Goal: Task Accomplishment & Management: Use online tool/utility

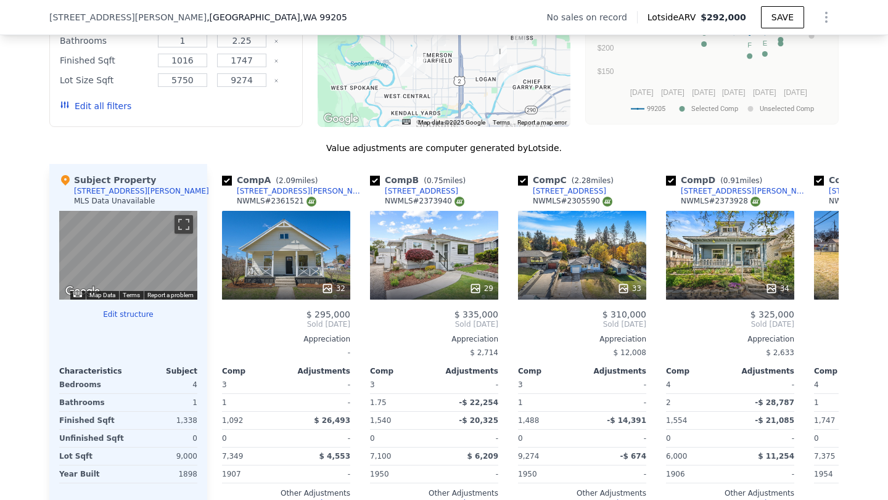
scroll to position [1080, 0]
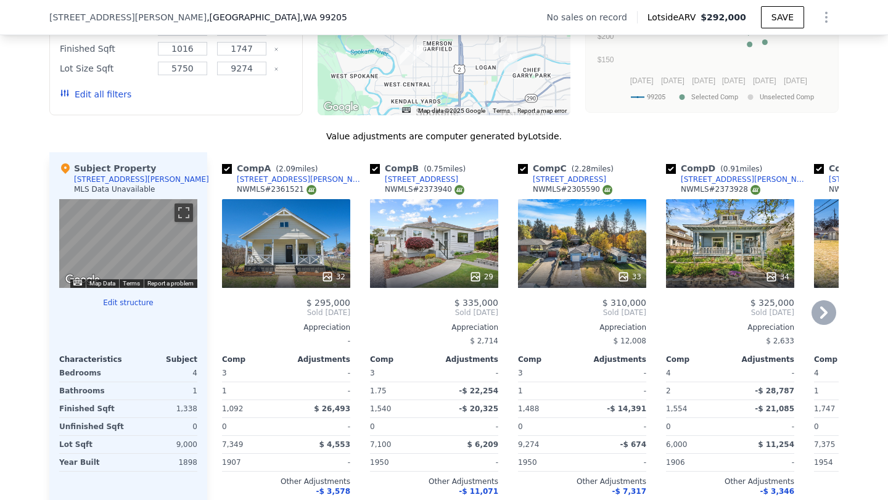
click at [277, 248] on div "32" at bounding box center [286, 243] width 128 height 89
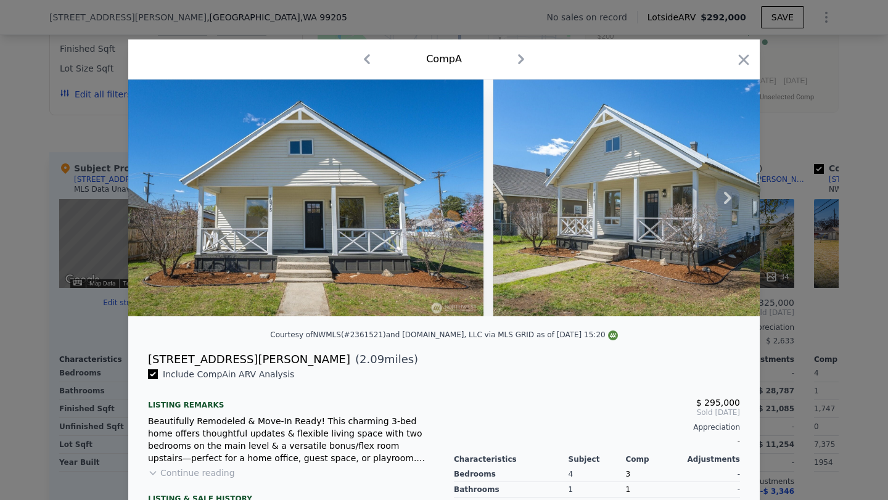
click at [730, 200] on icon at bounding box center [727, 198] width 7 height 12
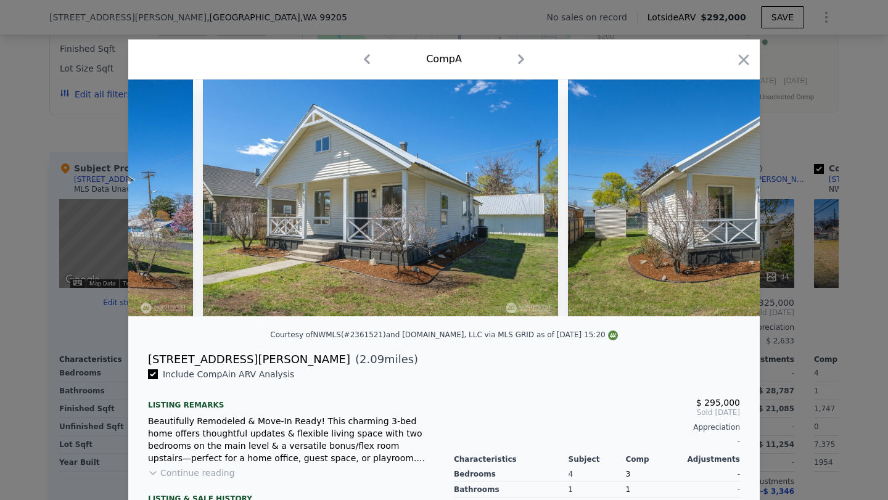
click at [728, 199] on img at bounding box center [745, 198] width 355 height 237
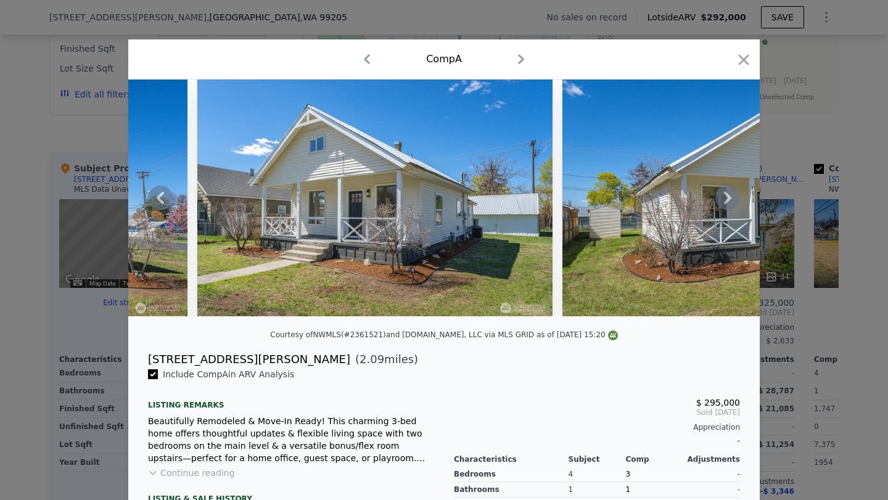
click at [727, 199] on icon at bounding box center [728, 198] width 25 height 25
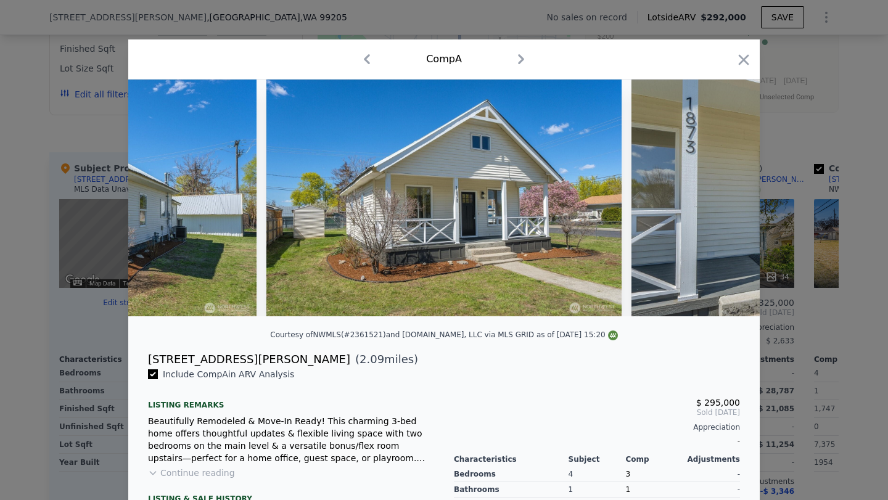
click at [727, 199] on img at bounding box center [809, 198] width 355 height 237
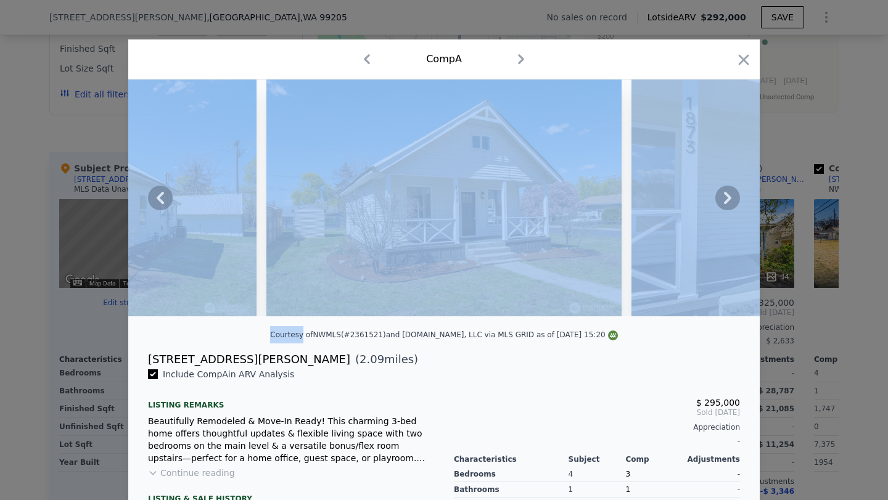
click at [727, 199] on icon at bounding box center [728, 198] width 25 height 25
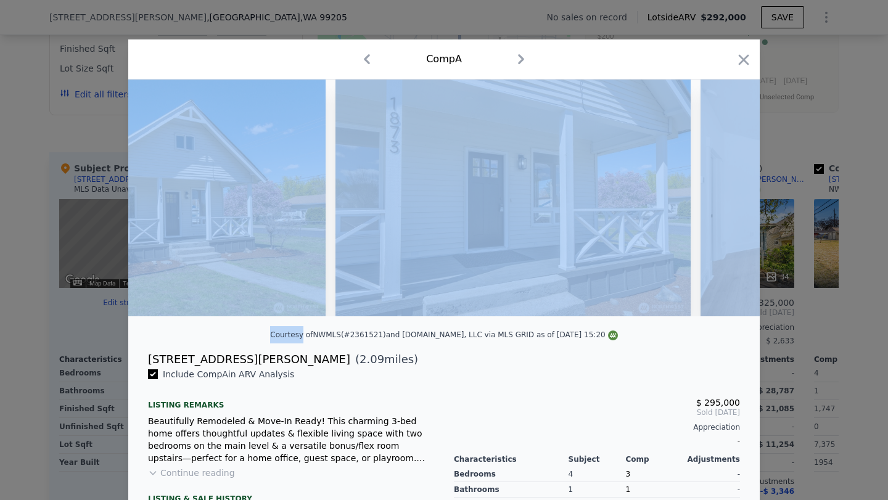
click at [726, 199] on img at bounding box center [878, 198] width 355 height 237
click at [726, 199] on icon at bounding box center [728, 198] width 25 height 25
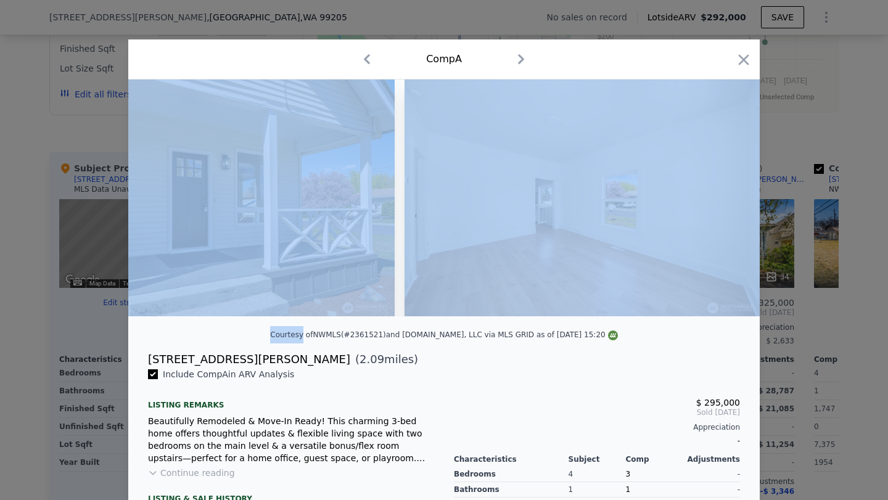
click at [726, 199] on div at bounding box center [444, 198] width 632 height 237
click at [726, 199] on icon at bounding box center [728, 198] width 25 height 25
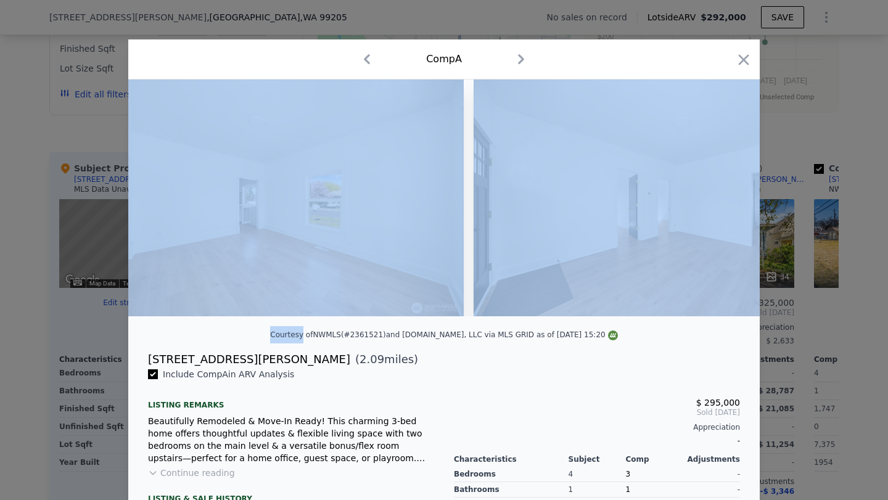
click at [726, 199] on img at bounding box center [651, 198] width 355 height 237
click at [726, 199] on icon at bounding box center [728, 198] width 25 height 25
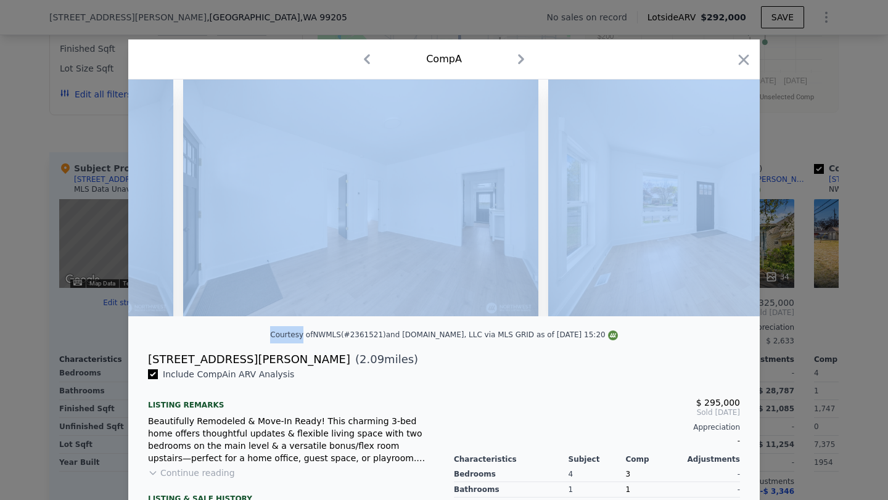
scroll to position [0, 1777]
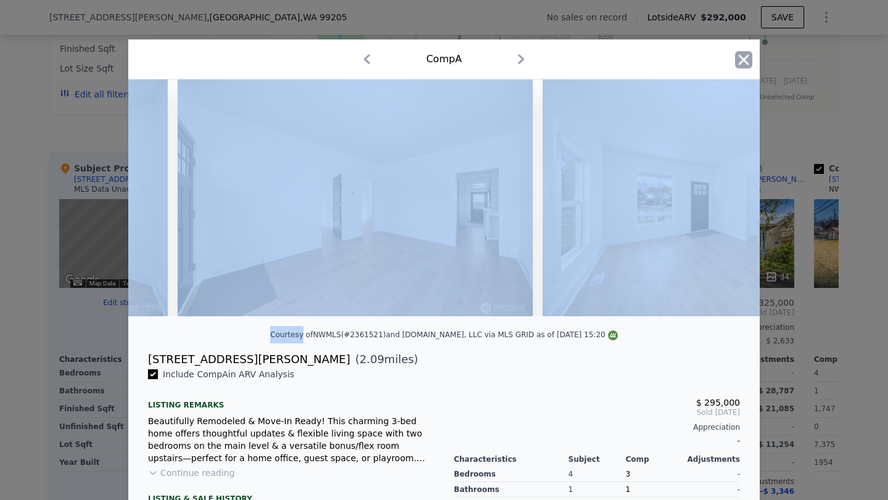
click at [742, 57] on icon "button" at bounding box center [743, 59] width 17 height 17
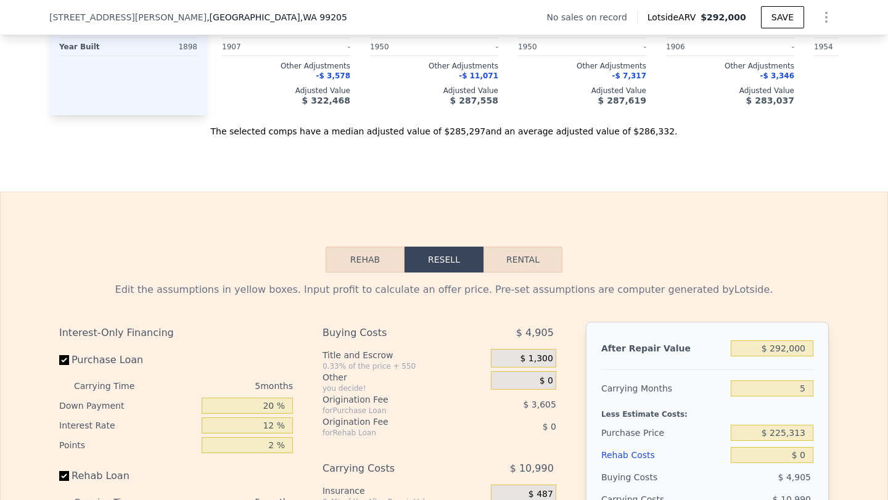
scroll to position [1494, 0]
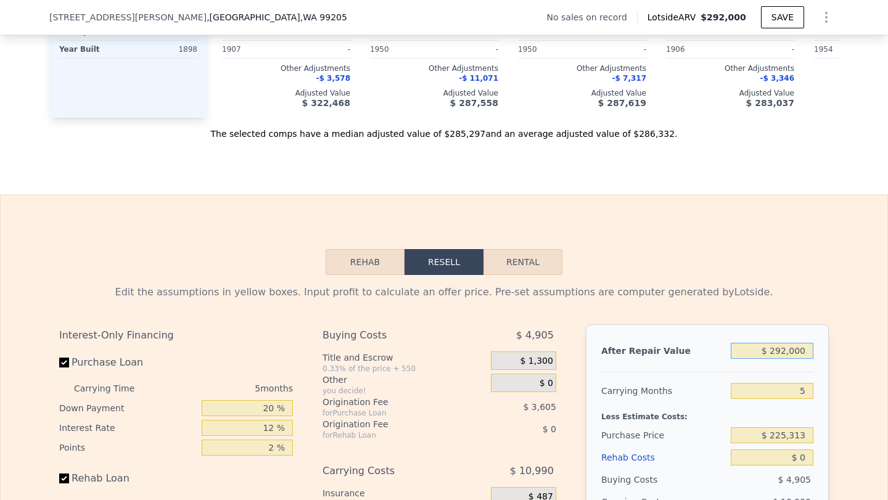
drag, startPoint x: 809, startPoint y: 352, endPoint x: 772, endPoint y: 355, distance: 36.5
click at [772, 355] on input "$ 292,000" at bounding box center [772, 351] width 83 height 16
type input "$ 3"
type input "-$ 241,268"
type input "$ 31"
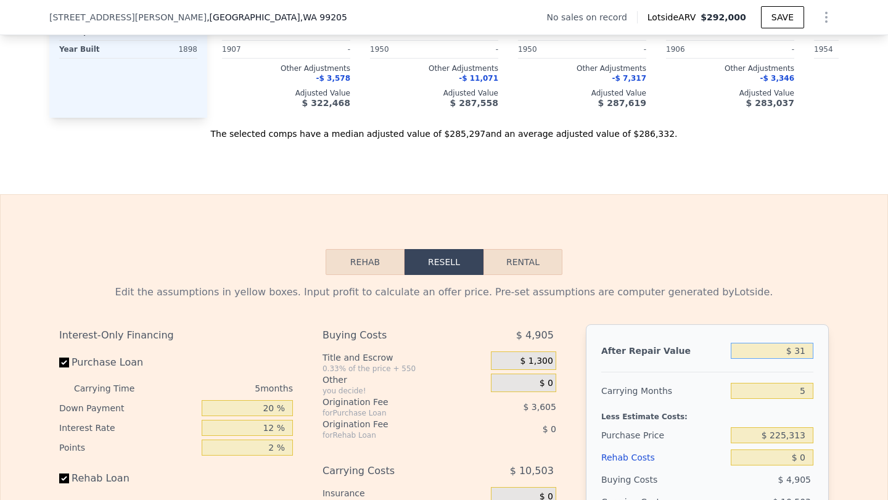
type input "-$ 241,242"
type input "$ 310"
type input "-$ 240,984"
type input "$ 3,100"
type input "-$ 238,392"
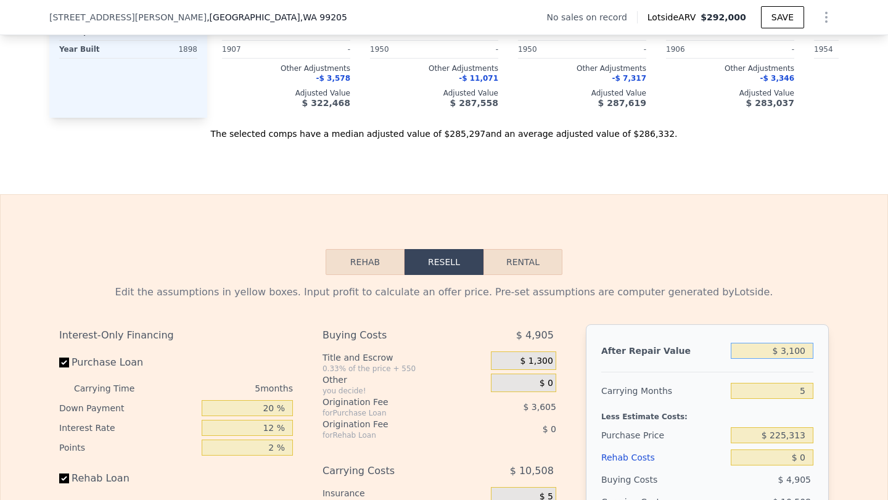
type input "$ 31,000"
type input "-$ 212,472"
type input "$ 310,000"
type input "$ 46,720"
type input "$ 310,000"
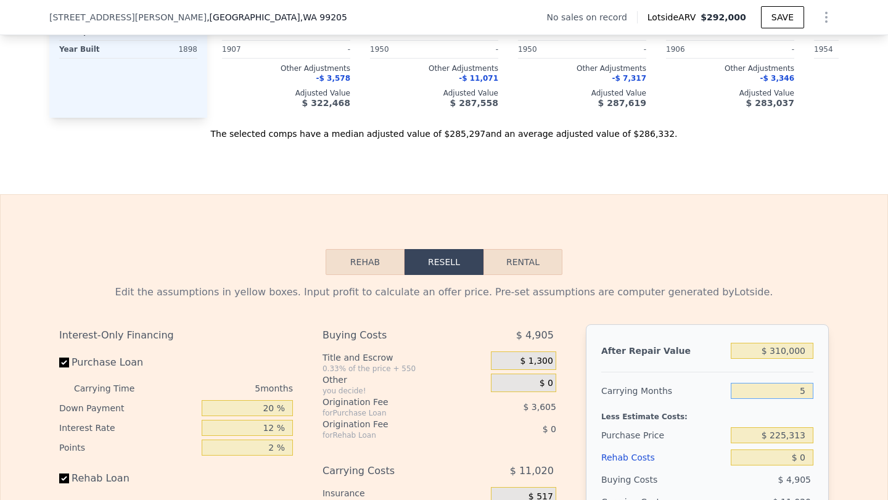
click at [809, 392] on input "5" at bounding box center [772, 391] width 83 height 16
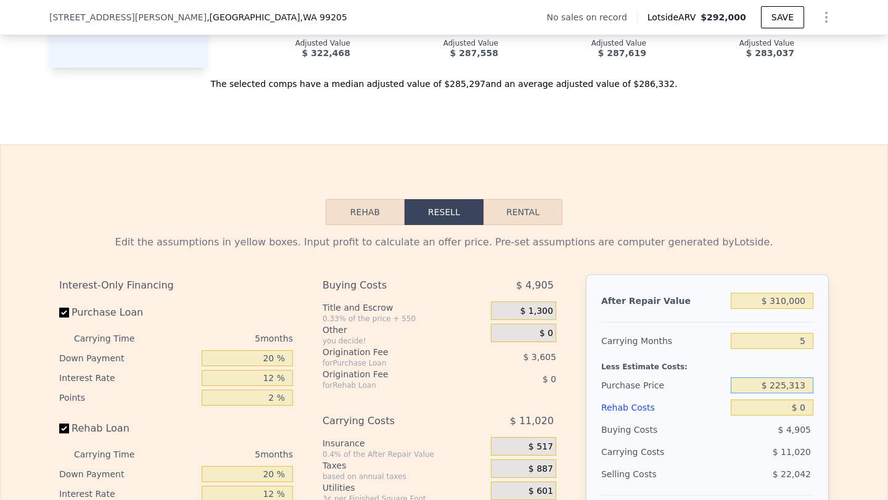
click at [800, 387] on input "$ 225,313" at bounding box center [772, 386] width 83 height 16
drag, startPoint x: 805, startPoint y: 383, endPoint x: 751, endPoint y: 384, distance: 54.3
click at [751, 384] on input "$ 225,313" at bounding box center [772, 386] width 83 height 16
type input "$ 200,000"
type input "$ 73,537"
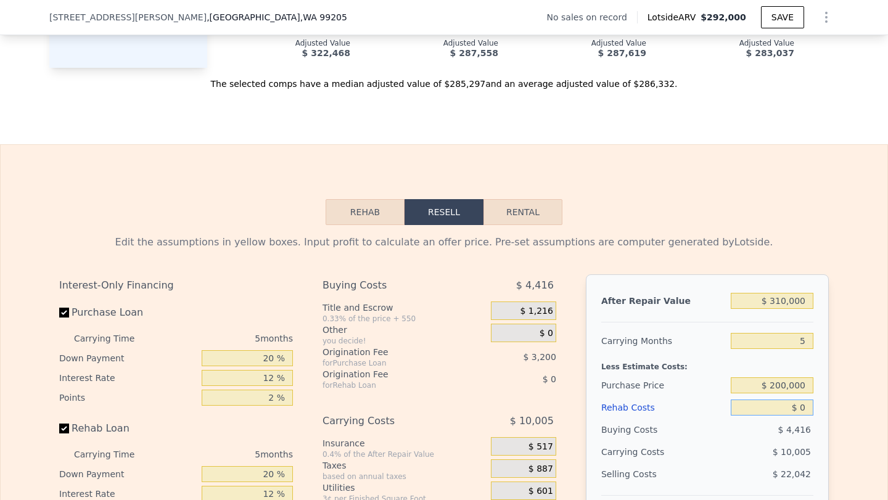
click at [804, 405] on input "$ 0" at bounding box center [772, 408] width 83 height 16
type input "$ 8"
type input "$ 73,529"
type input "$ 80"
type input "$ 73,451"
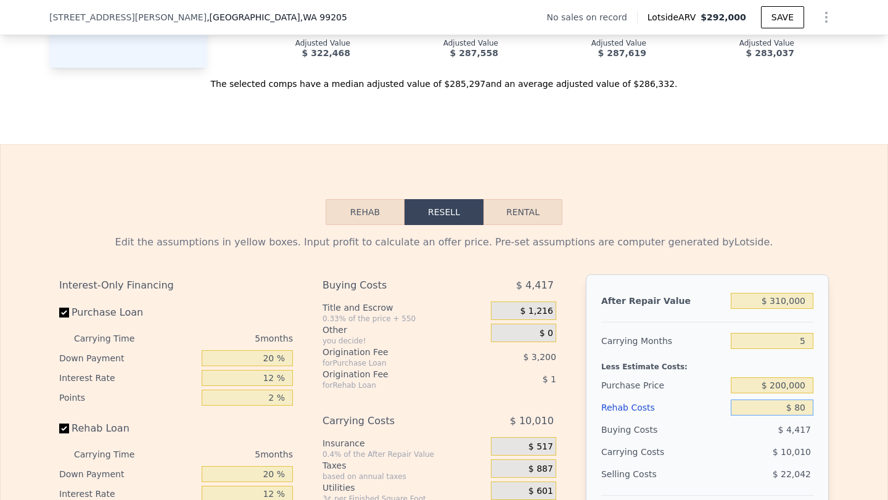
type input "$ 800"
type input "$ 72,694"
type input "$ 8,000"
type input "$ 65,089"
type input "$ 80,000"
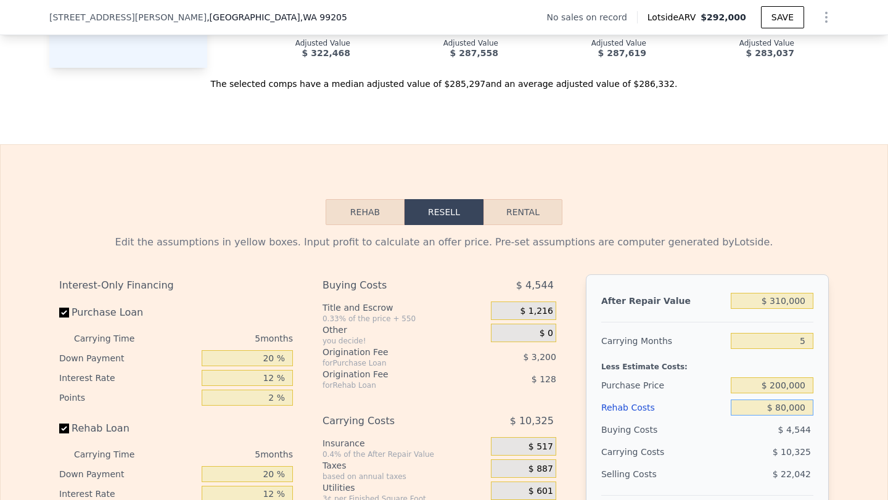
type input "-$ 10,943"
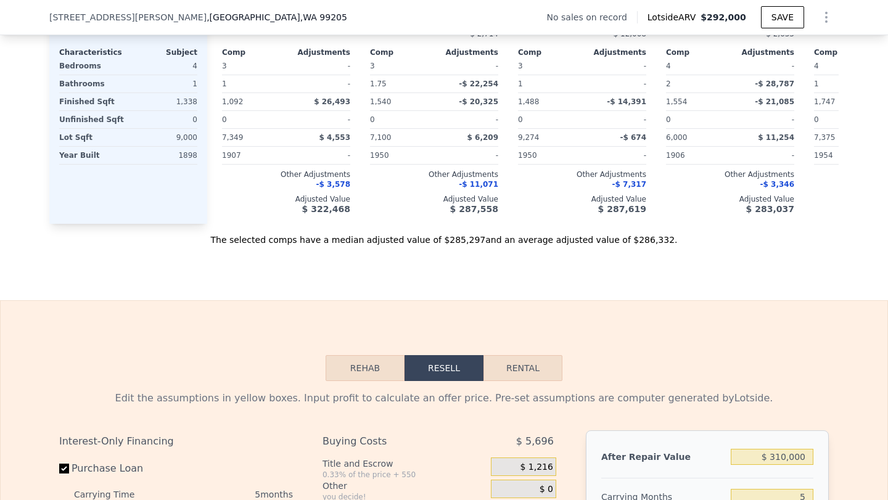
scroll to position [1253, 0]
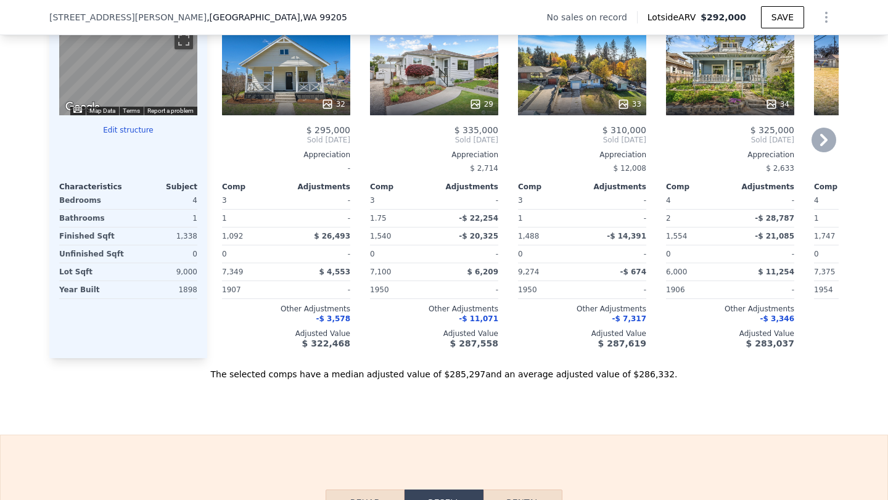
type input "$ 80,000"
click at [428, 77] on div "29" at bounding box center [434, 71] width 128 height 89
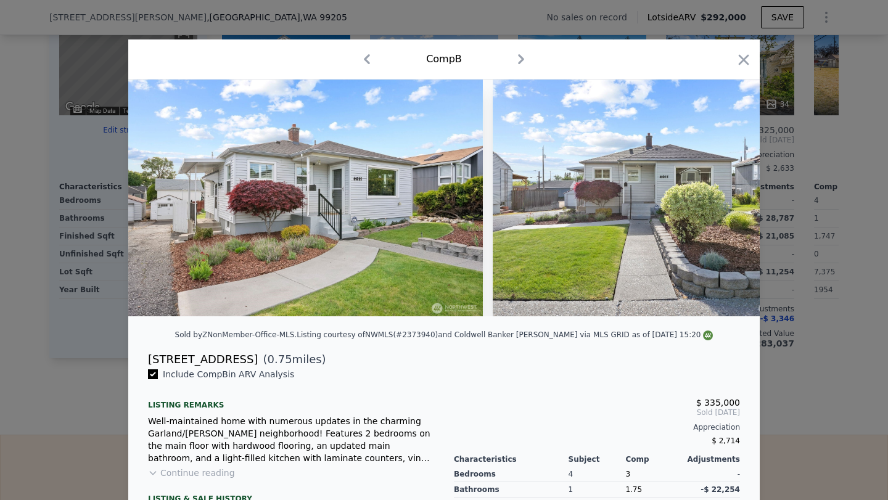
click at [349, 207] on img at bounding box center [305, 198] width 355 height 237
click at [524, 60] on icon "button" at bounding box center [521, 59] width 20 height 20
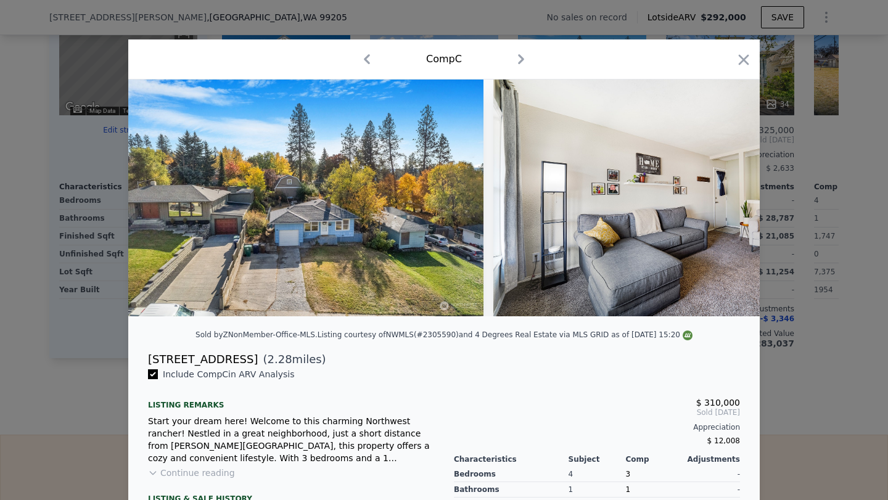
click at [368, 62] on icon "button" at bounding box center [367, 59] width 6 height 10
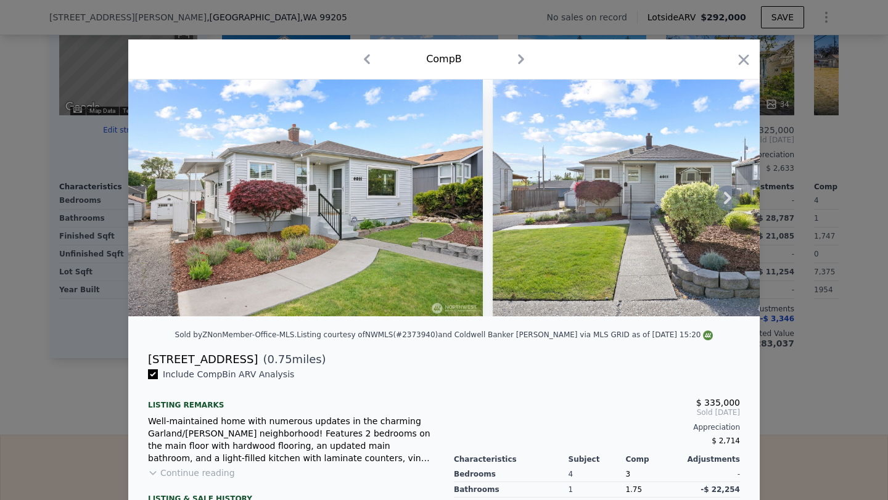
click at [382, 202] on img at bounding box center [305, 198] width 355 height 237
click at [726, 197] on icon at bounding box center [728, 198] width 25 height 25
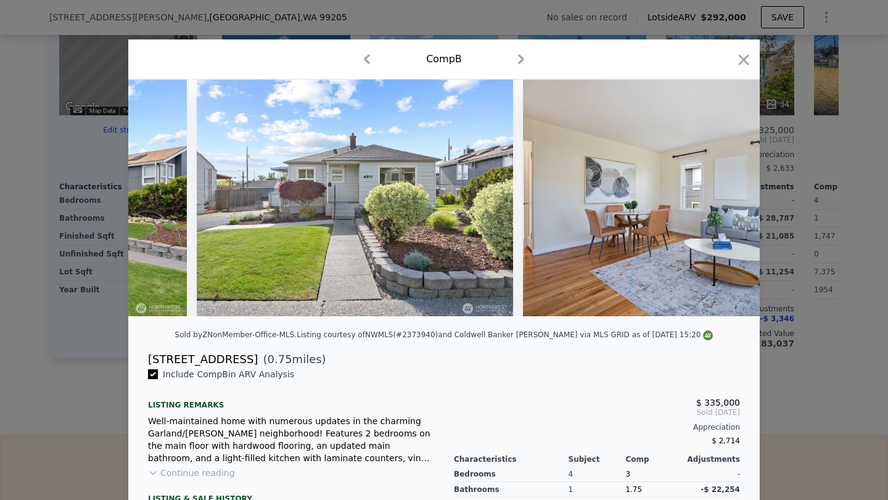
click at [726, 197] on img at bounding box center [700, 198] width 355 height 237
click at [726, 197] on icon at bounding box center [728, 198] width 25 height 25
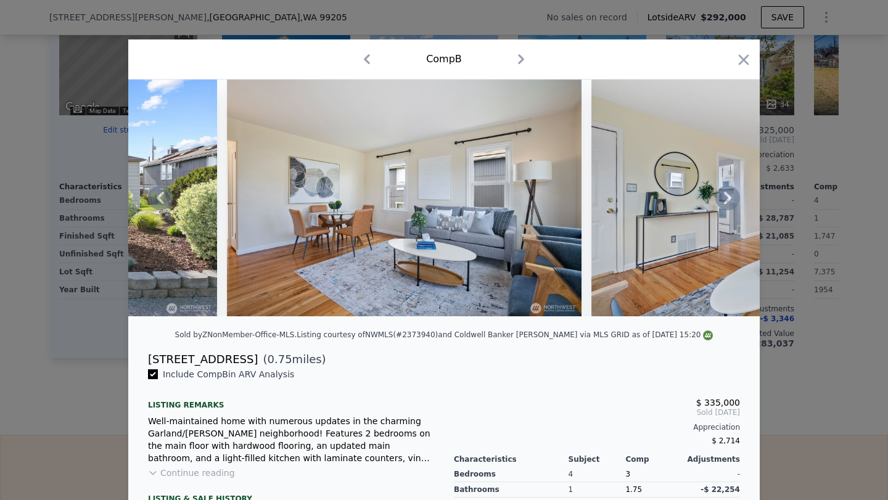
click at [726, 197] on icon at bounding box center [728, 198] width 25 height 25
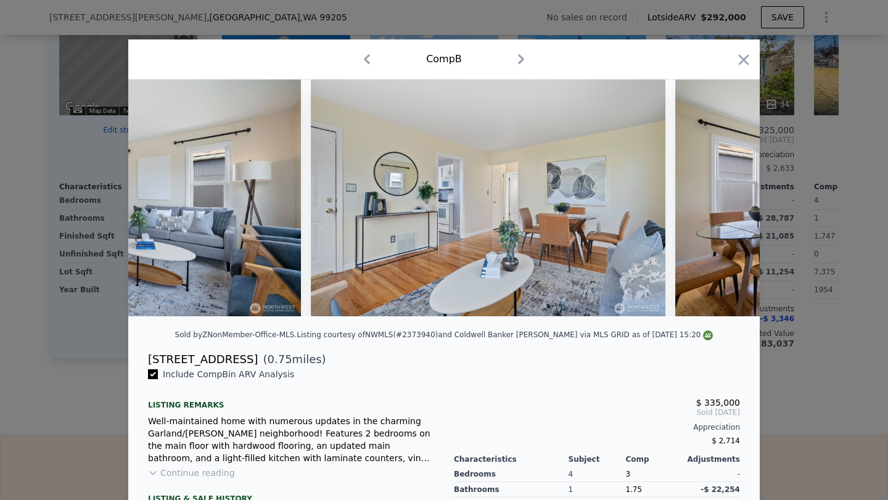
scroll to position [0, 888]
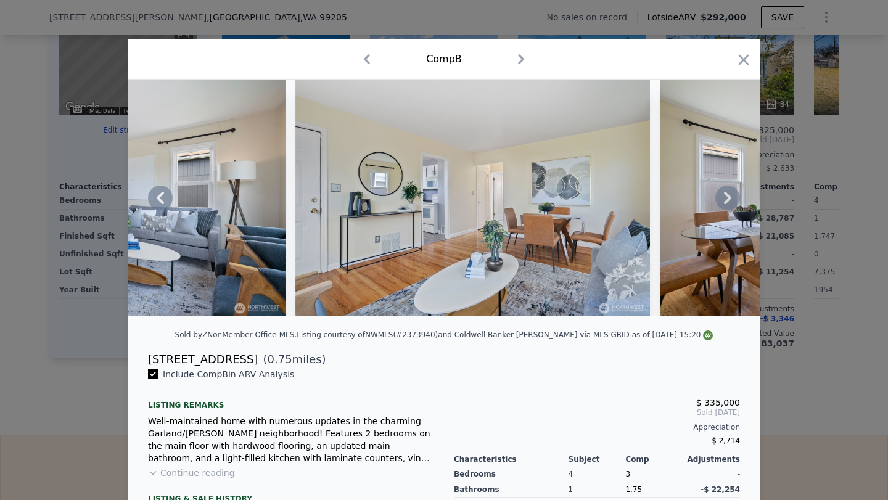
click at [726, 197] on div at bounding box center [444, 198] width 632 height 237
click at [726, 197] on icon at bounding box center [728, 198] width 25 height 25
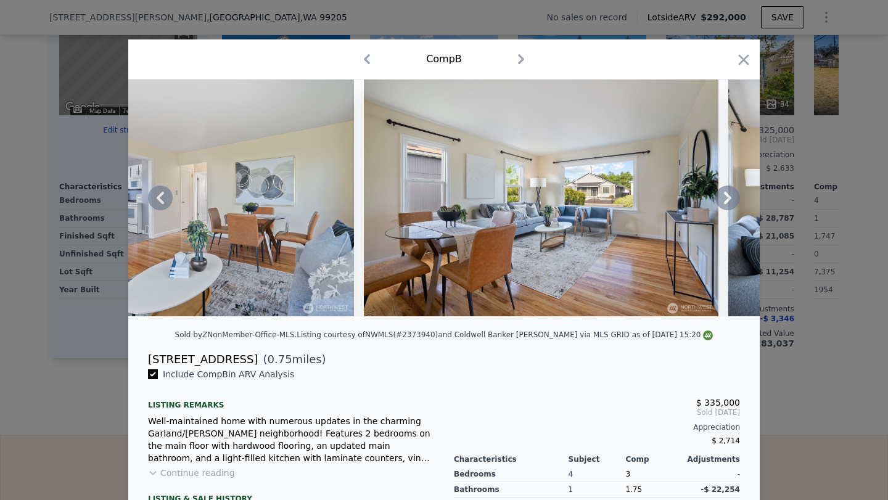
click at [726, 197] on icon at bounding box center [728, 198] width 25 height 25
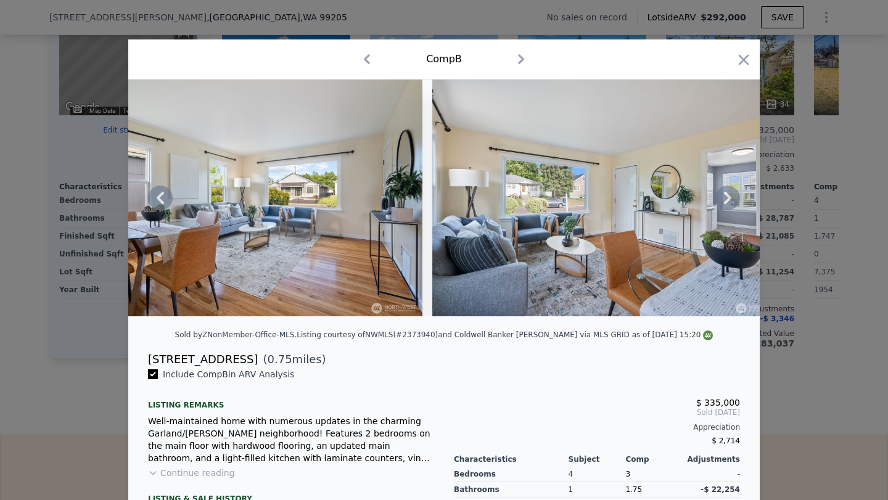
click at [726, 197] on icon at bounding box center [728, 198] width 25 height 25
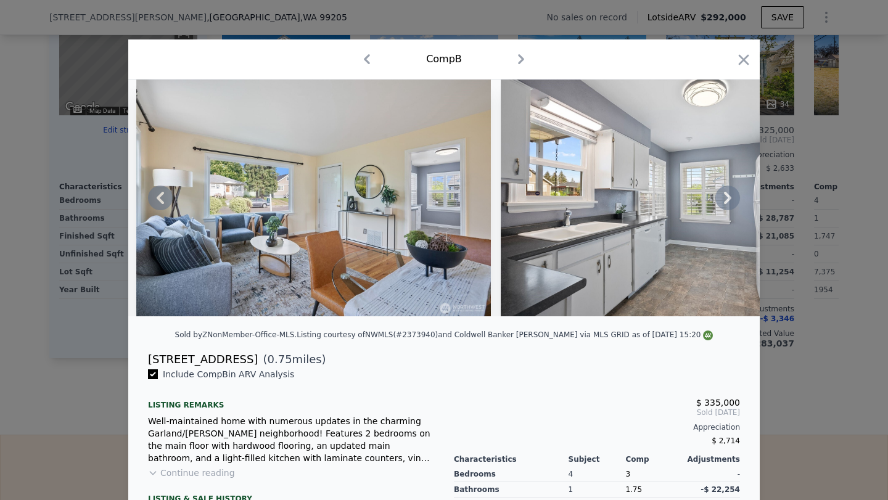
click at [726, 197] on icon at bounding box center [728, 198] width 25 height 25
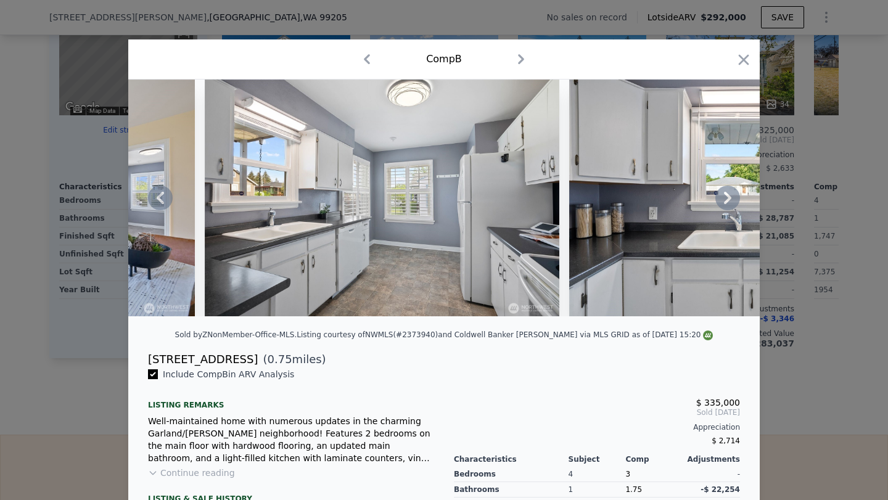
click at [726, 197] on icon at bounding box center [728, 198] width 25 height 25
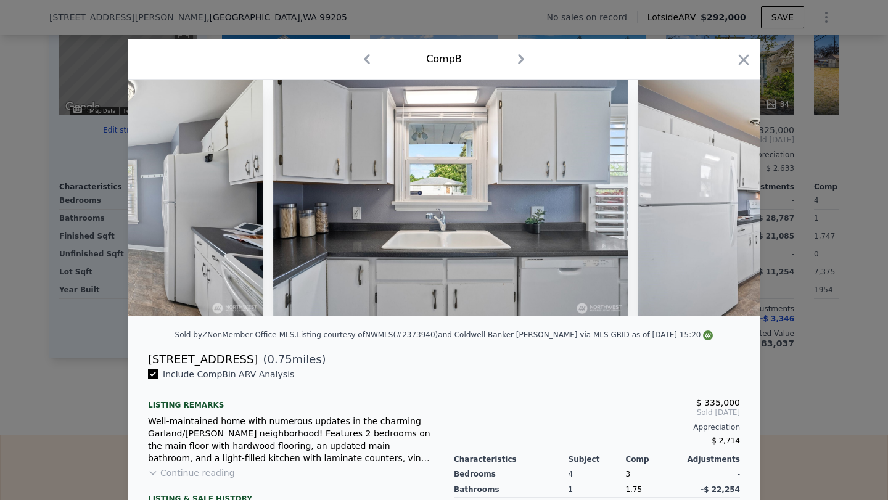
click at [726, 197] on div at bounding box center [444, 198] width 632 height 237
click at [726, 197] on icon at bounding box center [728, 198] width 25 height 25
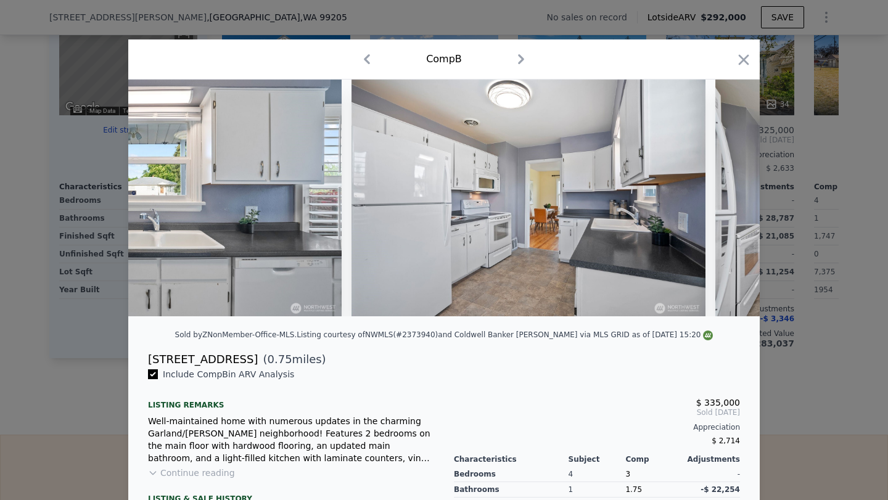
scroll to position [0, 2665]
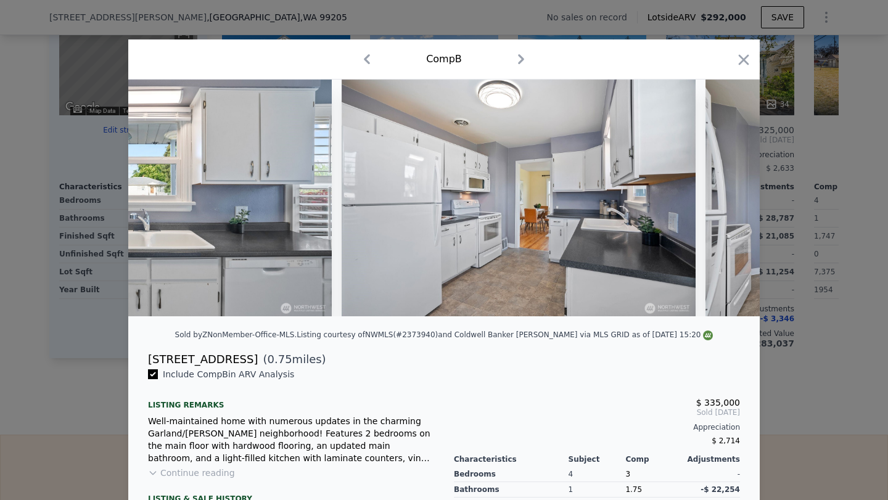
click at [726, 197] on div at bounding box center [444, 198] width 632 height 237
click at [726, 197] on icon at bounding box center [728, 198] width 25 height 25
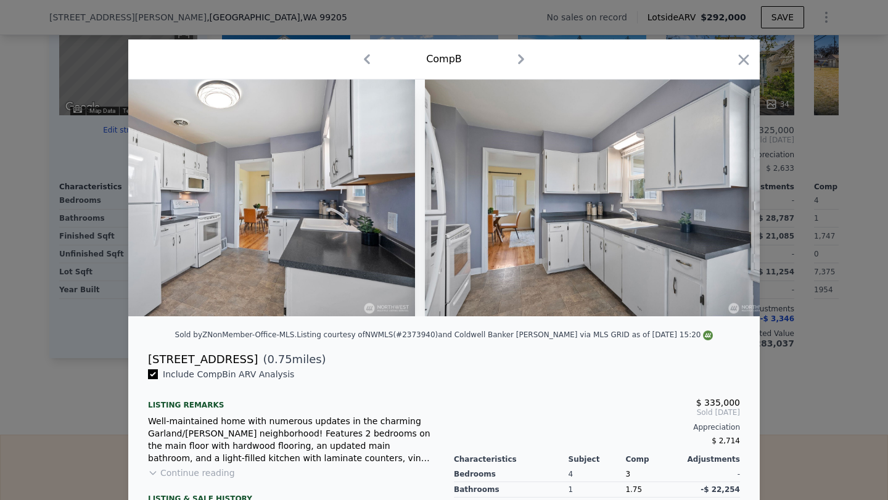
scroll to position [0, 2961]
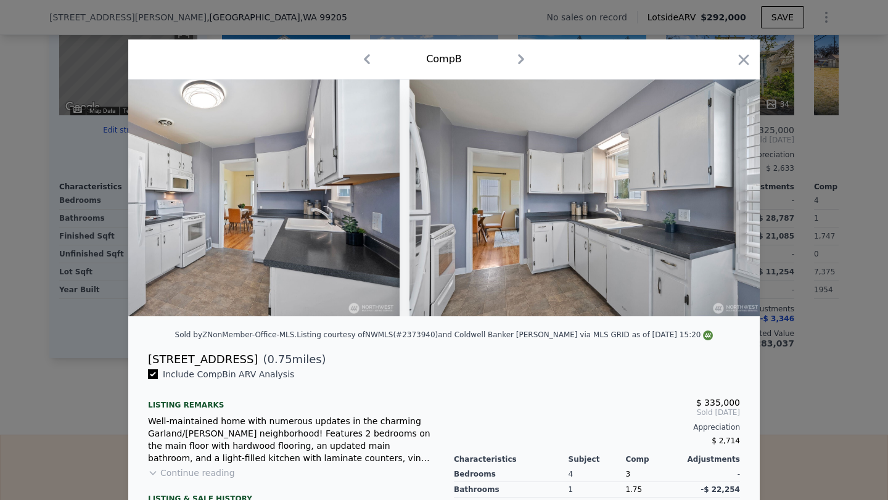
click at [726, 197] on div at bounding box center [444, 198] width 632 height 237
click at [726, 197] on icon at bounding box center [728, 198] width 25 height 25
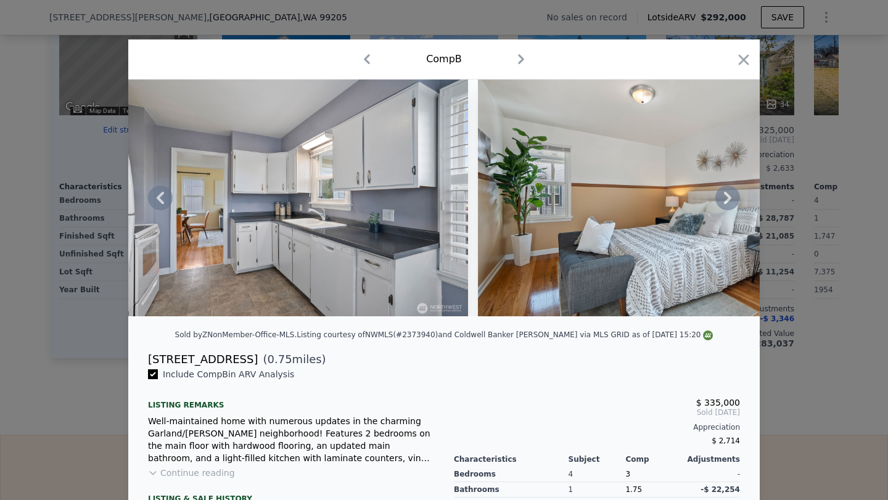
click at [726, 197] on icon at bounding box center [728, 198] width 25 height 25
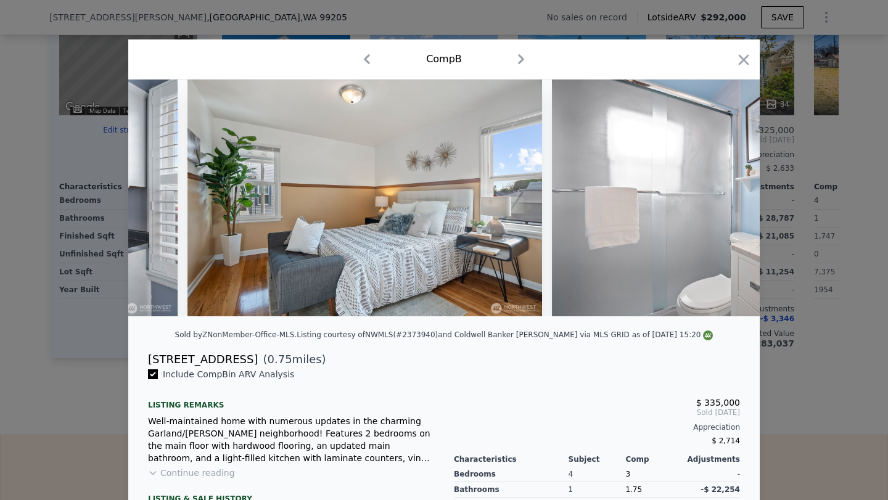
scroll to position [0, 3554]
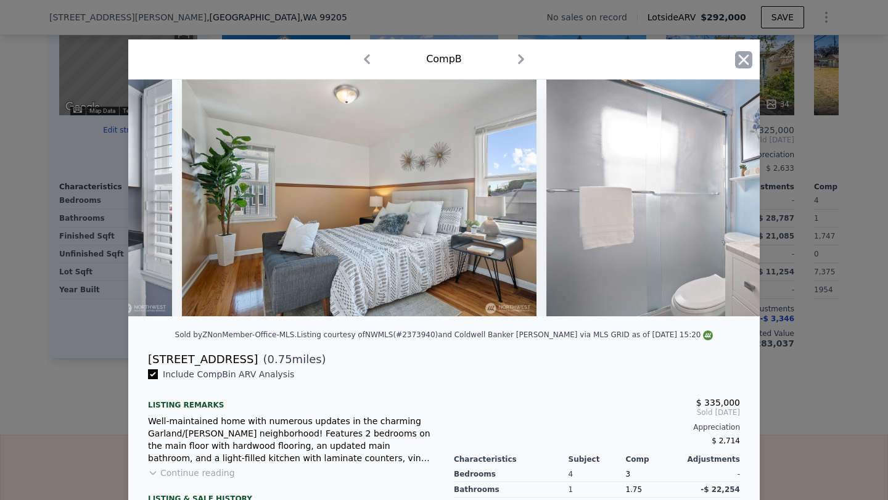
click at [747, 67] on icon "button" at bounding box center [743, 59] width 17 height 17
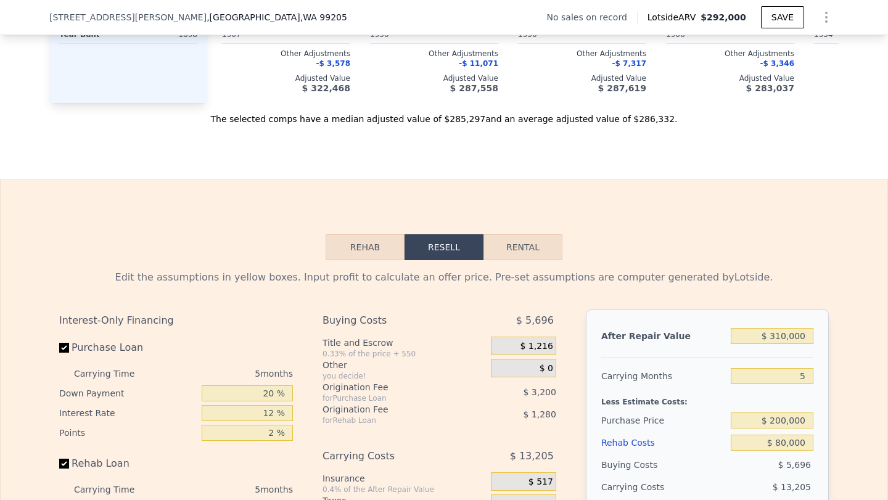
scroll to position [1516, 0]
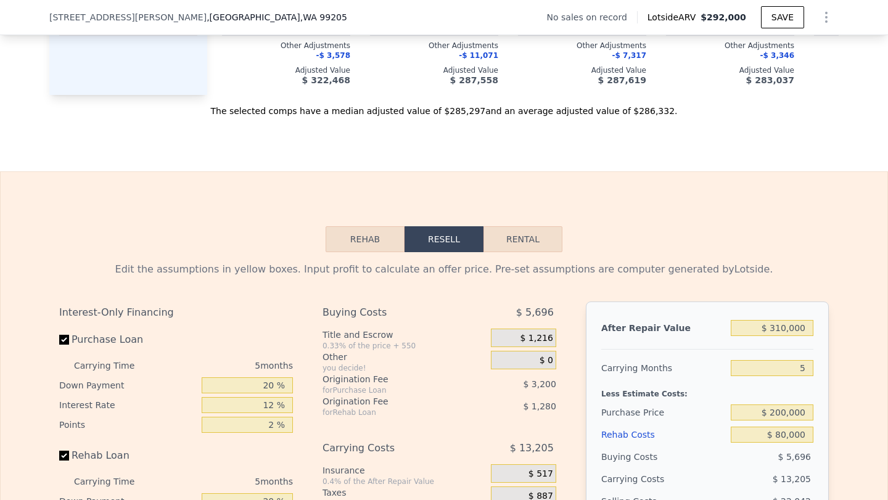
click at [381, 233] on button "Rehab" at bounding box center [365, 239] width 79 height 26
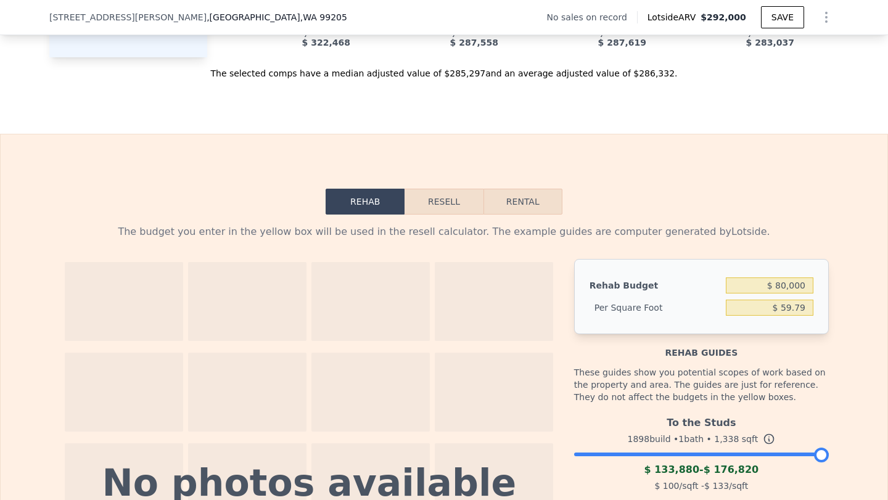
scroll to position [1558, 0]
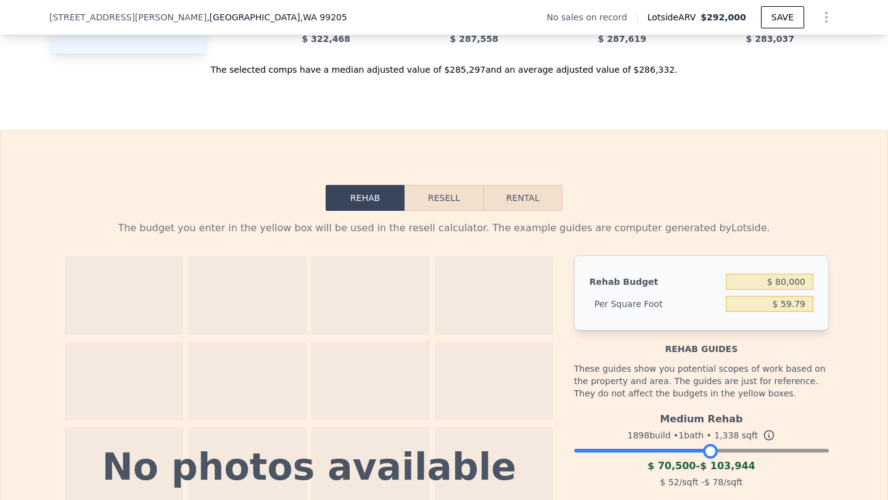
drag, startPoint x: 818, startPoint y: 453, endPoint x: 708, endPoint y: 447, distance: 110.0
click at [708, 447] on div at bounding box center [710, 451] width 15 height 15
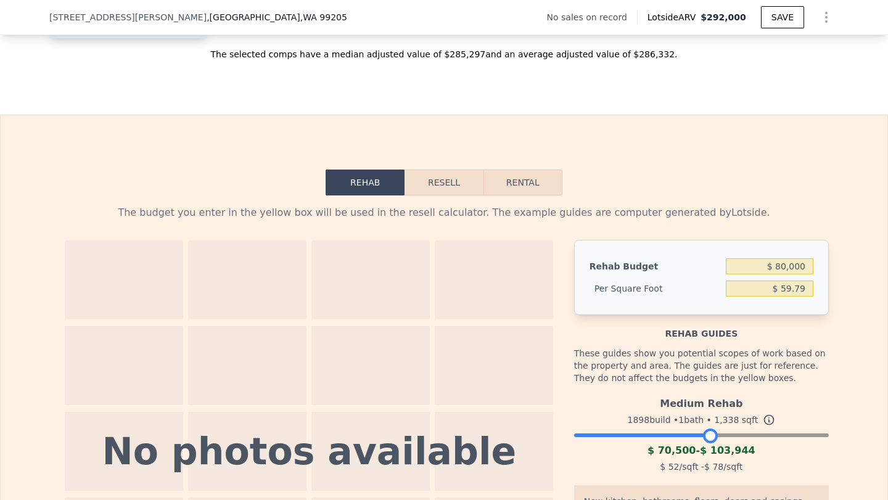
scroll to position [1566, 0]
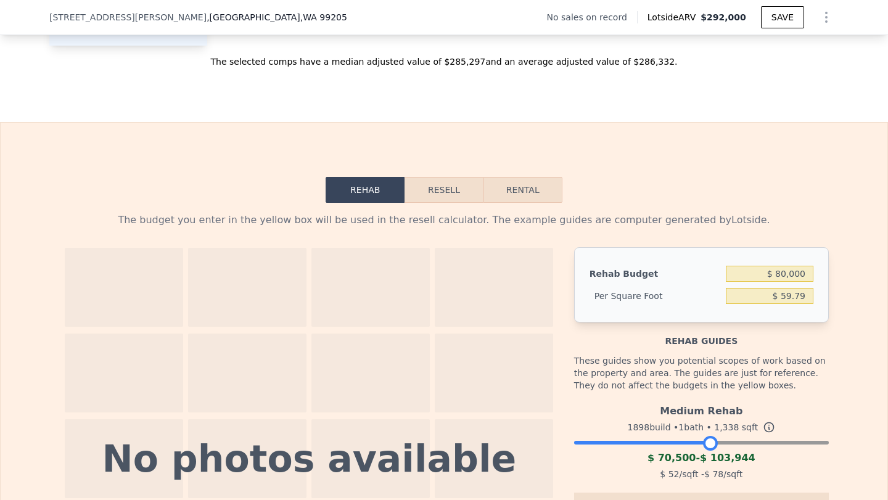
click at [437, 190] on button "Resell" at bounding box center [444, 190] width 78 height 26
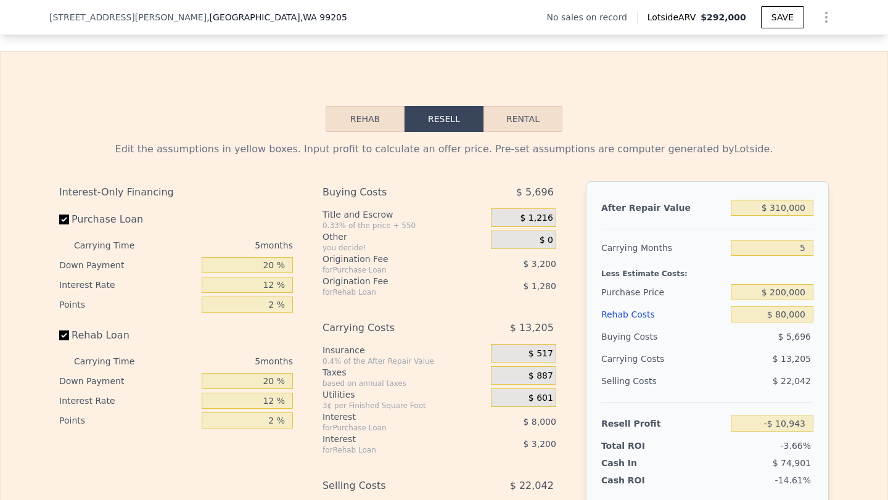
scroll to position [1650, 0]
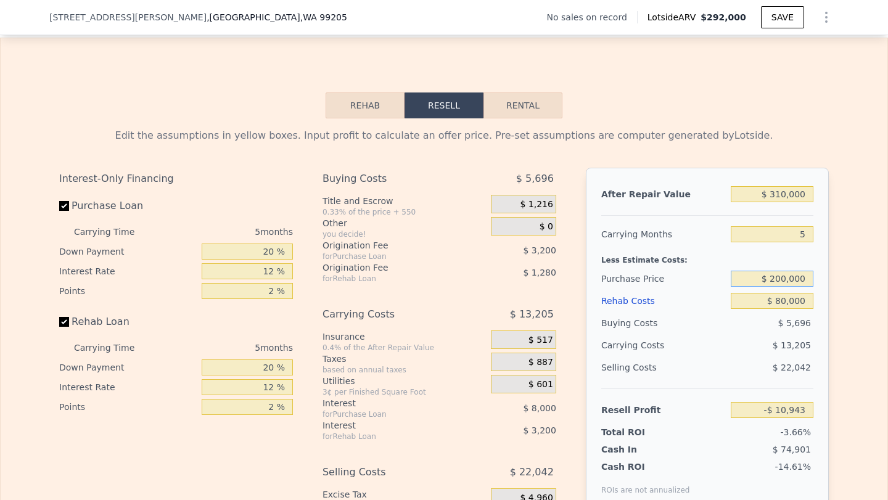
drag, startPoint x: 810, startPoint y: 279, endPoint x: 774, endPoint y: 279, distance: 36.4
click at [774, 279] on input "$ 200,000" at bounding box center [772, 279] width 83 height 16
type input "$ 160,000"
type input "$ 31,430"
click at [839, 296] on div "Edit the assumptions in yellow boxes. Input profit to calculate an offer price.…" at bounding box center [444, 347] width 887 height 459
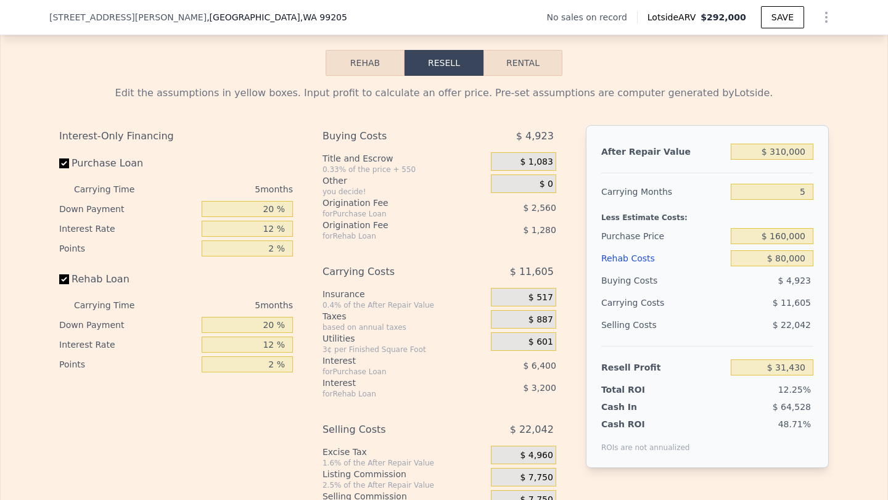
scroll to position [1693, 0]
click at [782, 239] on input "$ 160,000" at bounding box center [772, 236] width 83 height 16
type input "$ 150,000"
click at [729, 309] on div "$ 11,605" at bounding box center [749, 302] width 130 height 22
type input "$ 42,023"
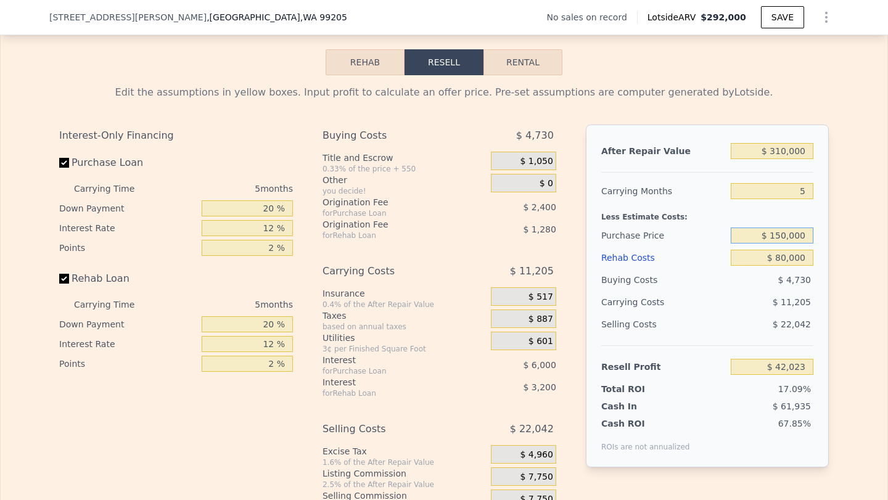
click at [788, 235] on input "$ 150,000" at bounding box center [772, 236] width 83 height 16
type input "$ 155,000"
click at [723, 317] on div "Selling Costs" at bounding box center [664, 324] width 125 height 22
type input "$ 36,727"
click at [786, 238] on input "$ 155,000" at bounding box center [772, 236] width 83 height 16
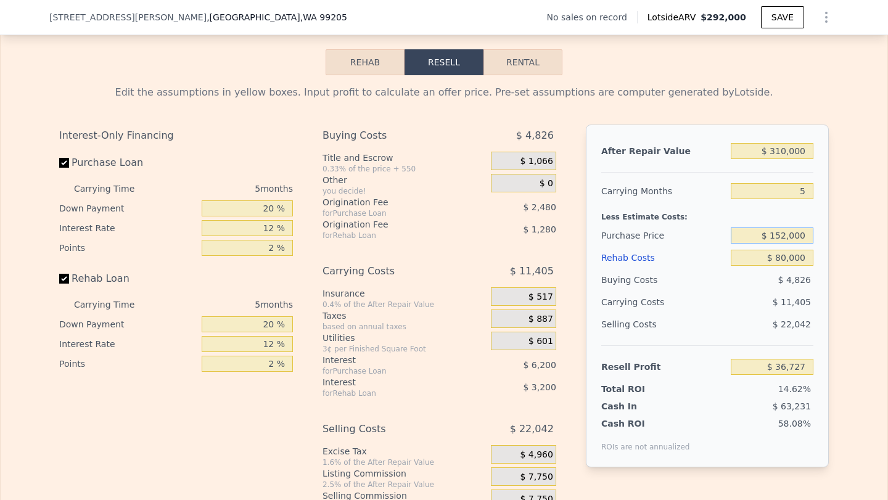
type input "$ 152,000"
click at [728, 326] on div "Selling Costs $ 22,042" at bounding box center [708, 329] width 212 height 32
type input "$ 39,905"
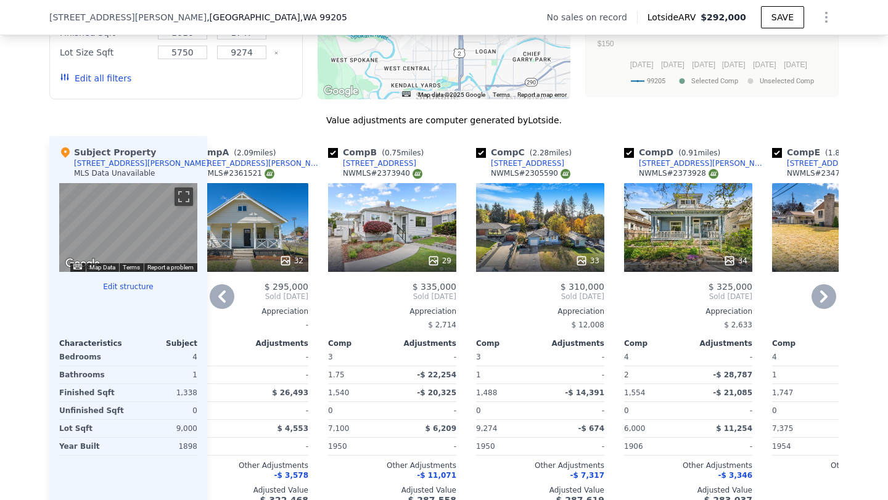
scroll to position [1095, 0]
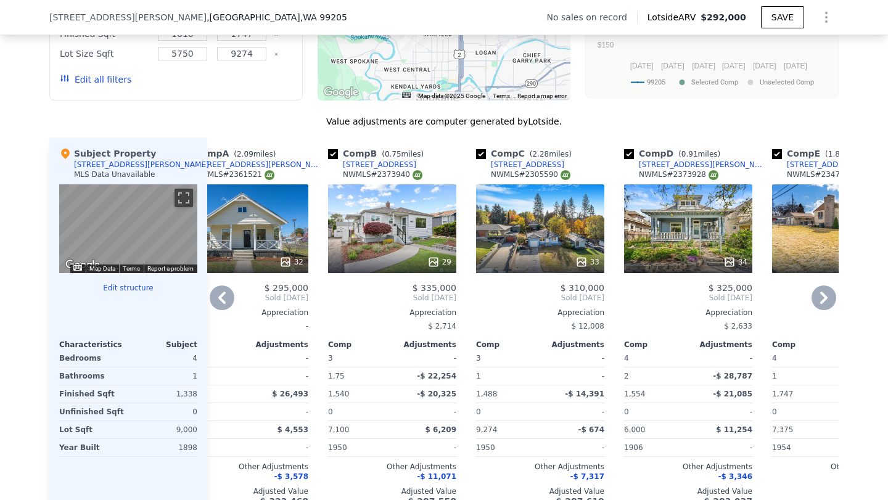
click at [679, 241] on div "34" at bounding box center [688, 228] width 128 height 89
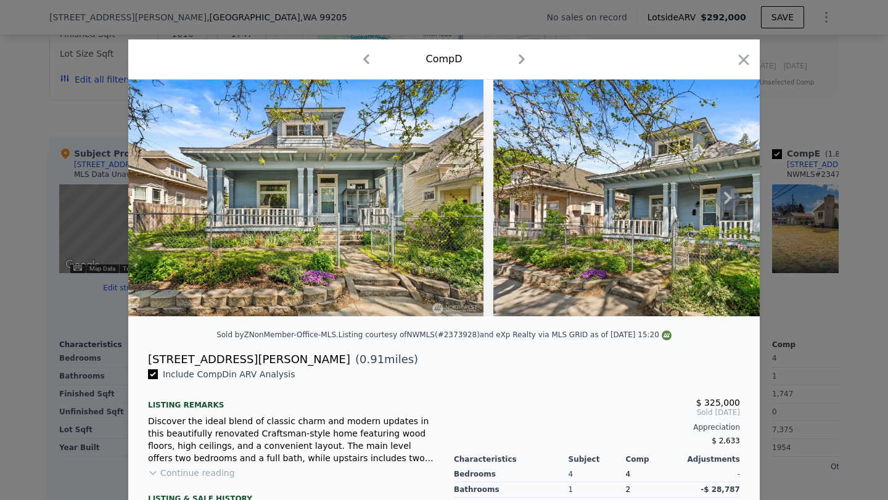
click at [727, 200] on icon at bounding box center [727, 198] width 7 height 12
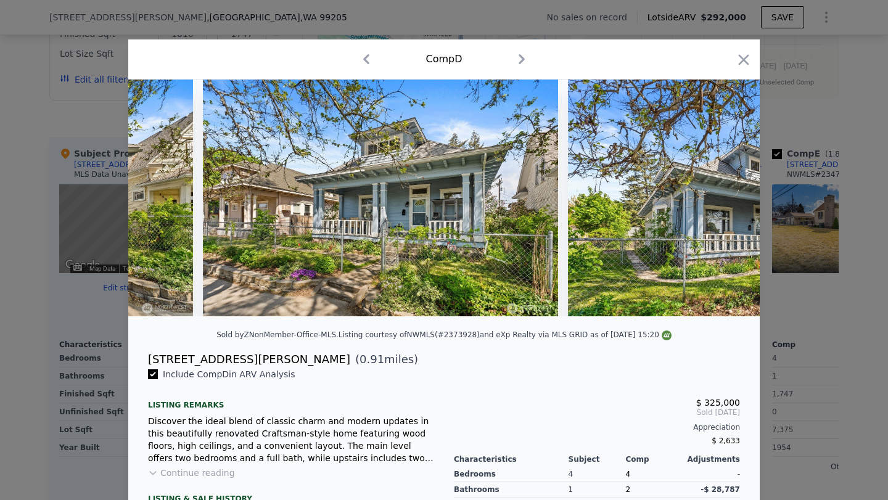
click at [727, 200] on img at bounding box center [745, 198] width 355 height 237
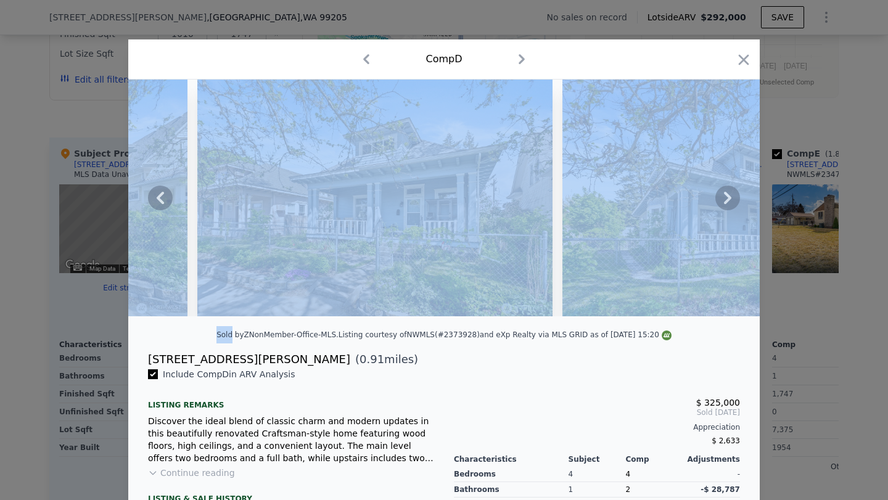
click at [727, 200] on icon at bounding box center [727, 198] width 7 height 12
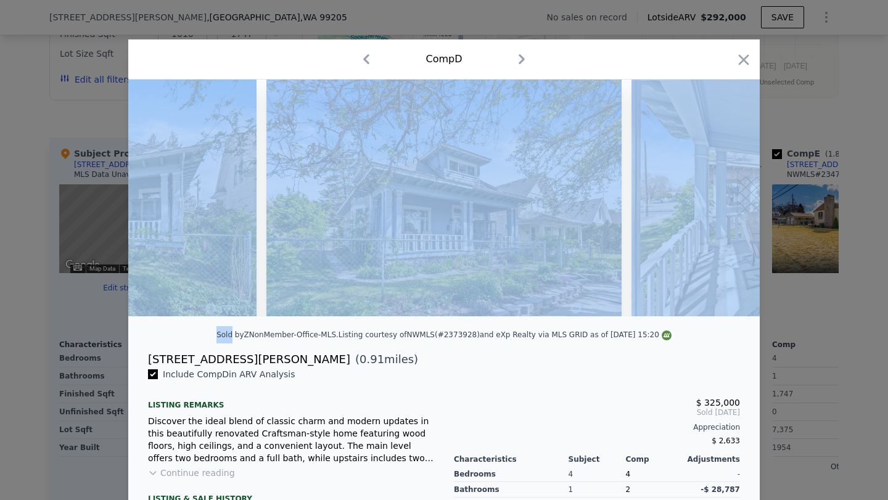
click at [727, 201] on img at bounding box center [809, 198] width 355 height 237
click at [719, 197] on icon at bounding box center [728, 198] width 25 height 25
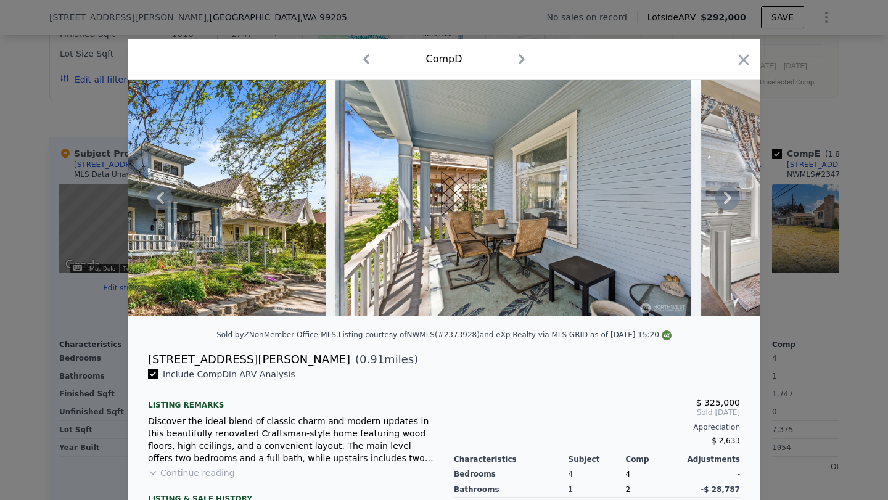
click at [726, 196] on icon at bounding box center [728, 198] width 25 height 25
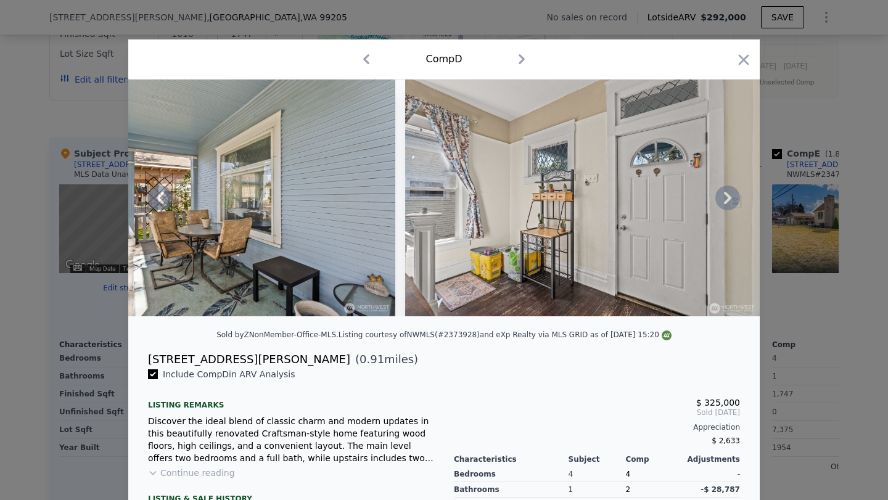
click at [738, 201] on icon at bounding box center [728, 198] width 25 height 25
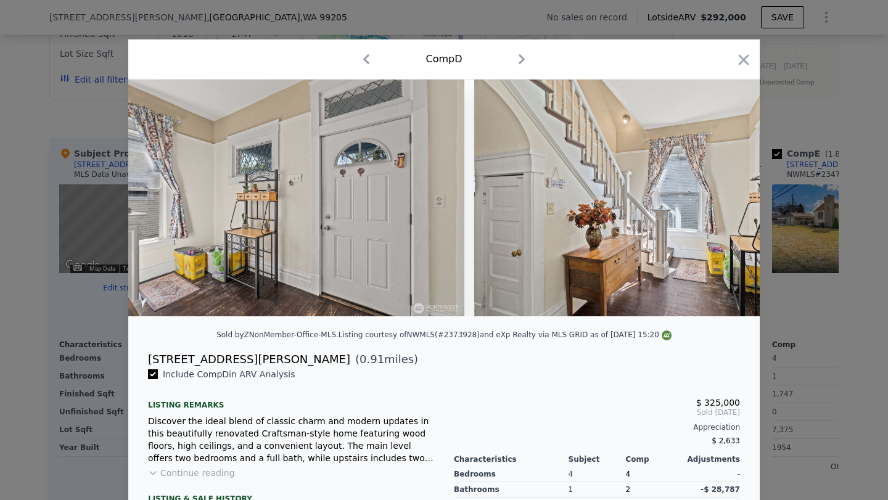
click at [736, 201] on div at bounding box center [444, 198] width 632 height 237
click at [735, 201] on icon at bounding box center [728, 198] width 25 height 25
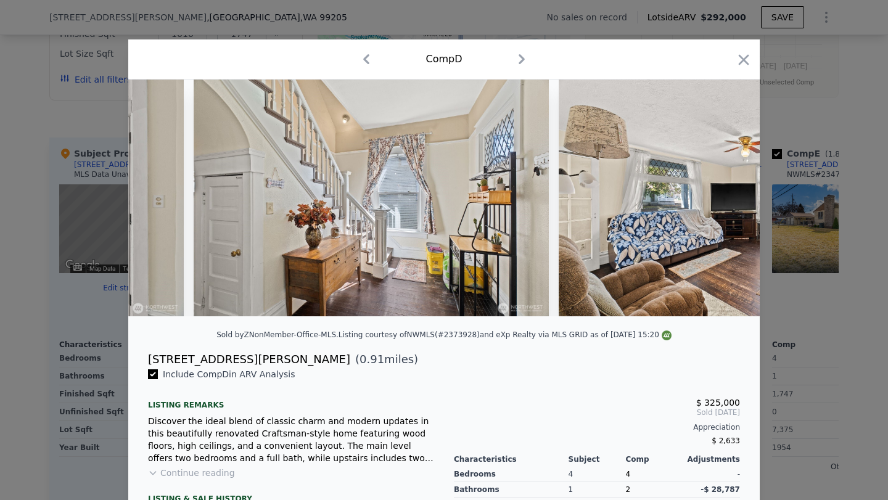
scroll to position [0, 1777]
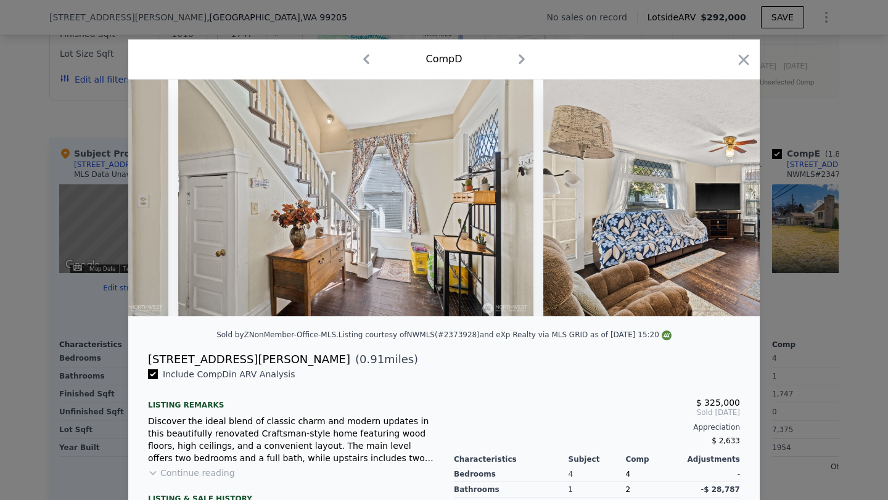
click at [746, 57] on icon "button" at bounding box center [743, 59] width 17 height 17
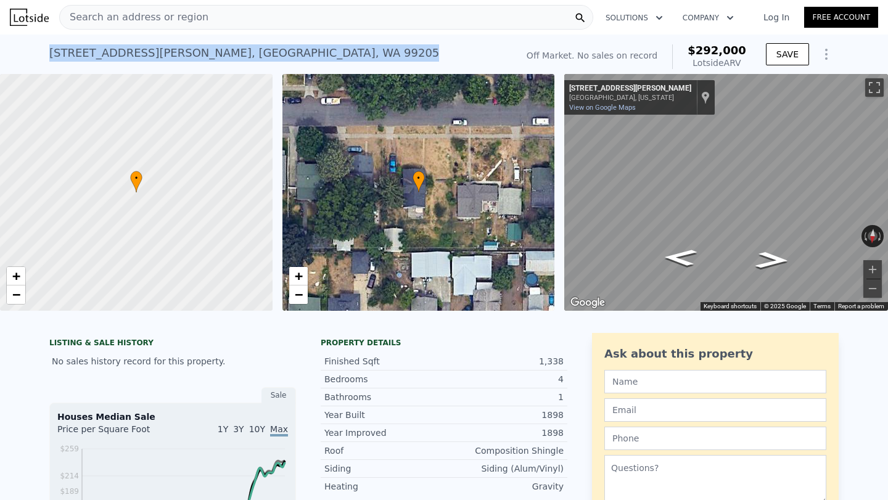
drag, startPoint x: 252, startPoint y: 54, endPoint x: 34, endPoint y: 52, distance: 217.8
click at [30, 51] on div "[STREET_ADDRESS][PERSON_NAME] No sales on record (~ARV $292k ) Off Market. No s…" at bounding box center [444, 54] width 888 height 39
copy div "[STREET_ADDRESS][PERSON_NAME]"
click at [211, 55] on div "[STREET_ADDRESS][PERSON_NAME]" at bounding box center [244, 52] width 390 height 17
drag, startPoint x: 245, startPoint y: 52, endPoint x: 64, endPoint y: 57, distance: 180.8
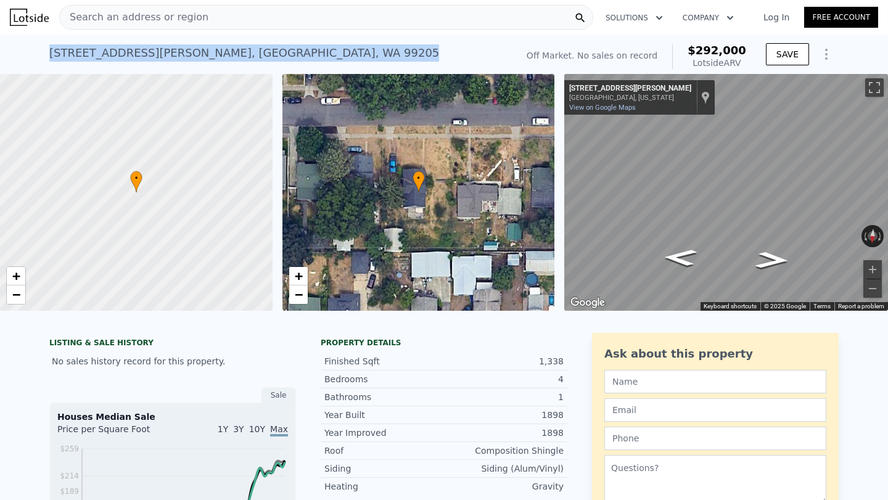
click at [50, 52] on div "[STREET_ADDRESS][PERSON_NAME] No sales on record (~ARV $292k )" at bounding box center [280, 56] width 463 height 35
copy div "[STREET_ADDRESS][PERSON_NAME]"
type input "$ 292,000"
type input "$ 0"
type input "$ 29,998"
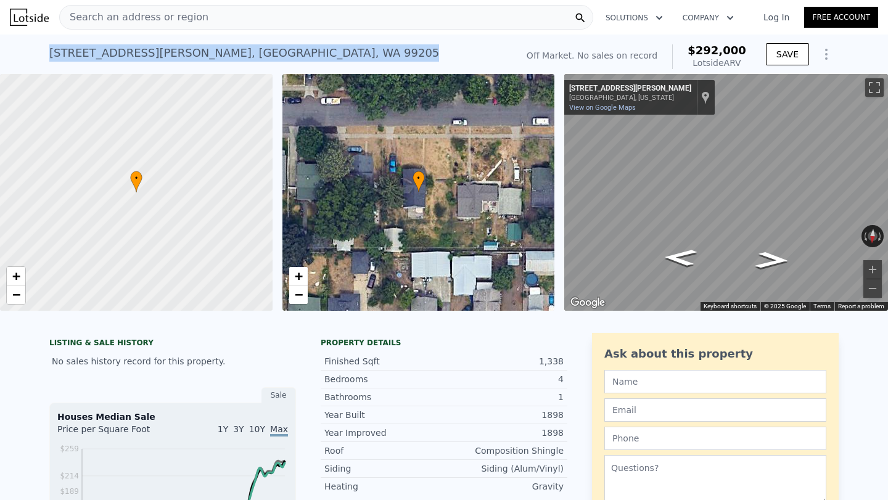
copy div "[STREET_ADDRESS][PERSON_NAME]"
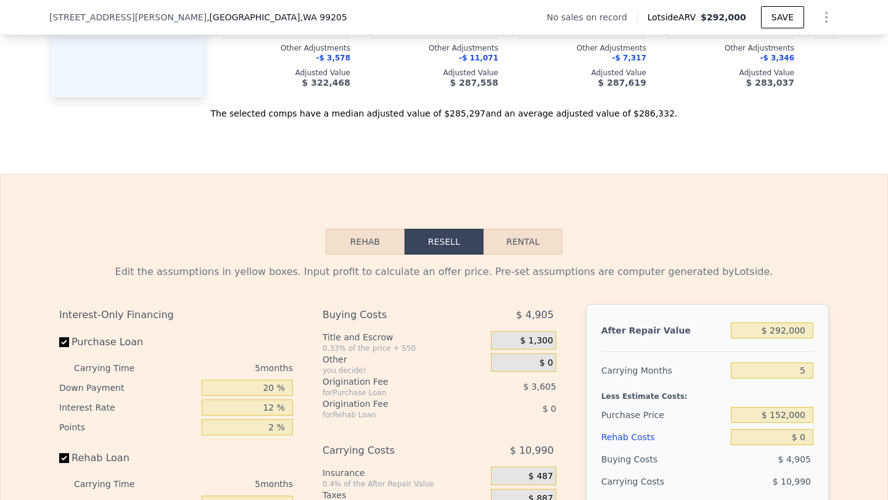
scroll to position [1373, 0]
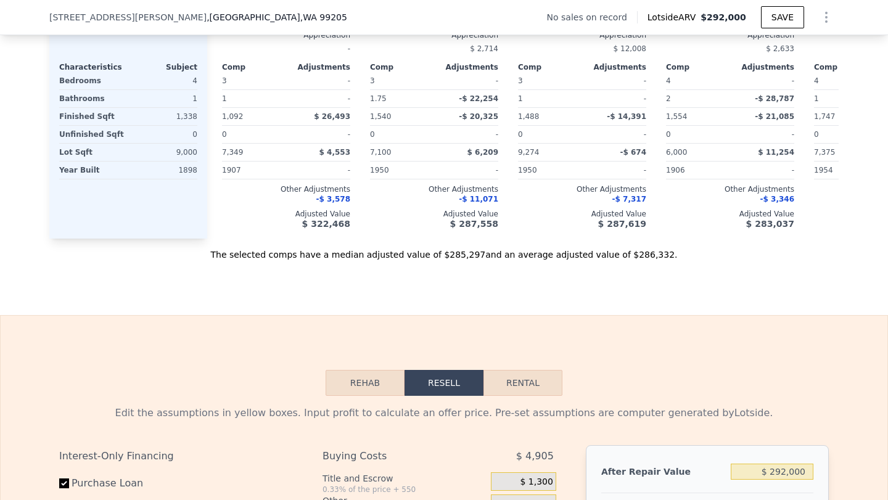
click at [334, 384] on button "Rehab" at bounding box center [365, 383] width 79 height 26
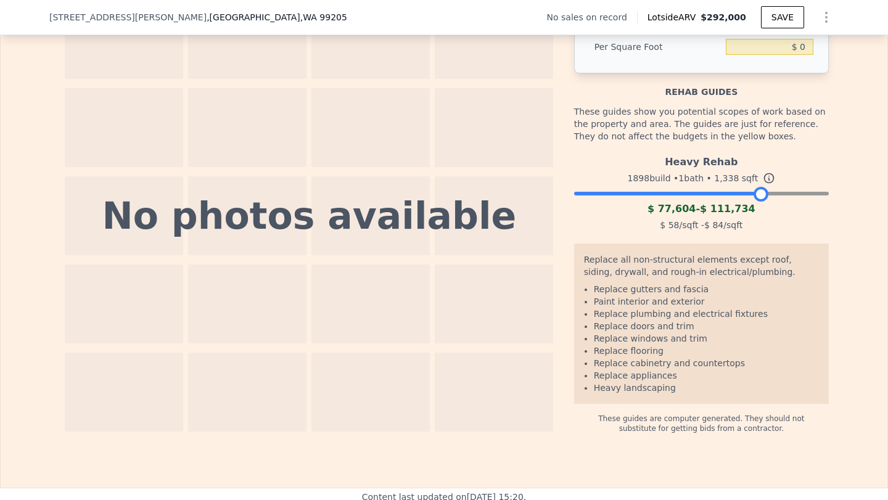
scroll to position [1809, 0]
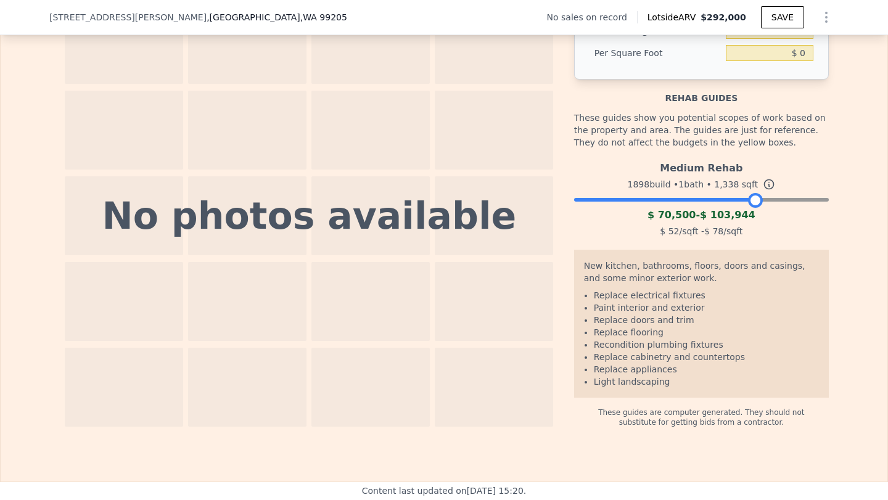
drag, startPoint x: 818, startPoint y: 184, endPoint x: 751, endPoint y: 192, distance: 67.1
click at [751, 192] on div "Medium Rehab 1898 build • 1 bath • 1,338 sqft $ 70,500 - $ 103,944 $ 52 /sqft -…" at bounding box center [701, 198] width 255 height 84
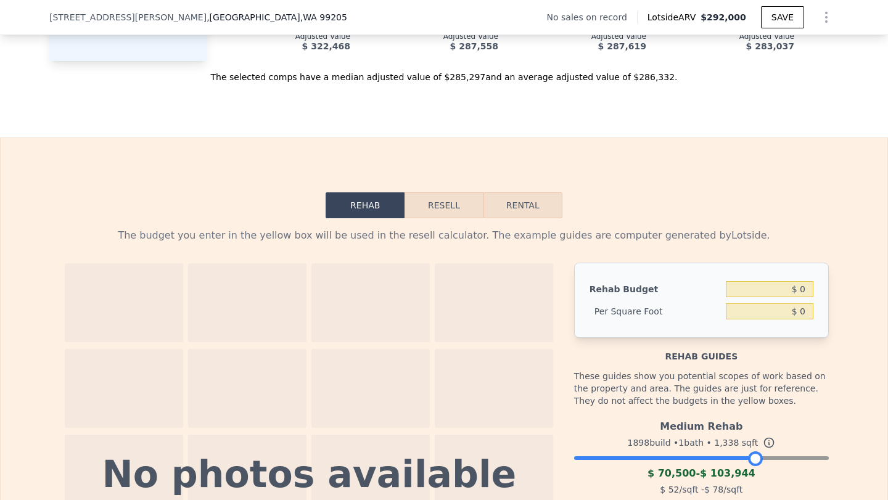
scroll to position [1595, 0]
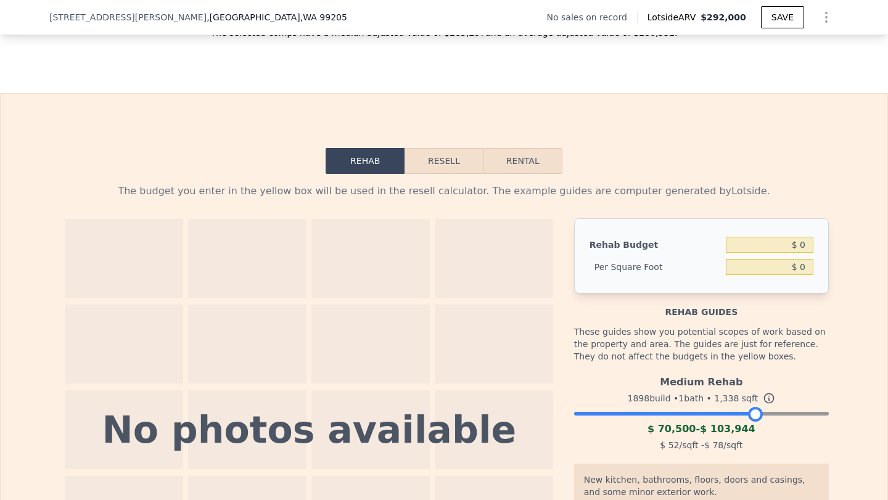
click at [437, 164] on button "Resell" at bounding box center [444, 161] width 78 height 26
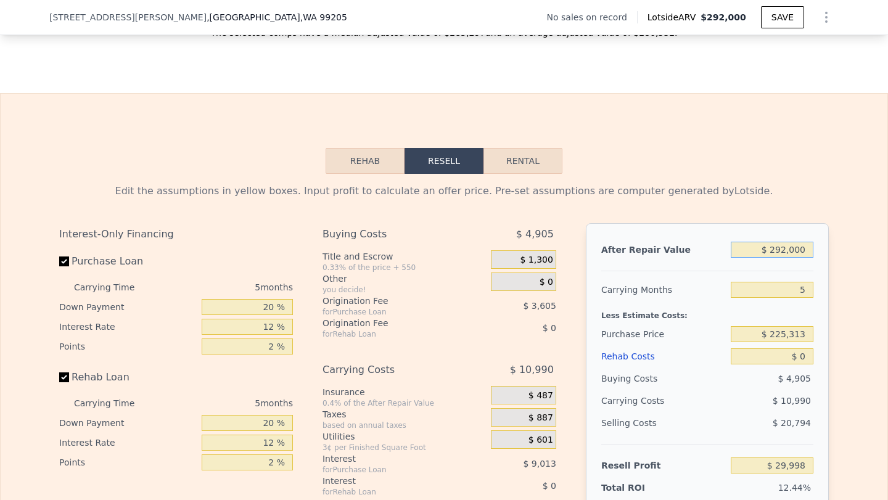
drag, startPoint x: 811, startPoint y: 250, endPoint x: 696, endPoint y: 263, distance: 115.5
click at [696, 263] on div "After Repair Value $ 292,000 Carrying Months 5 Less Estimate Costs: Purchase Pr…" at bounding box center [707, 394] width 243 height 343
drag, startPoint x: 834, startPoint y: 245, endPoint x: 859, endPoint y: 243, distance: 25.4
click at [859, 243] on div "Edit the assumptions in yellow boxes. Input profit to calculate an offer price.…" at bounding box center [444, 403] width 887 height 459
drag, startPoint x: 813, startPoint y: 250, endPoint x: 740, endPoint y: 250, distance: 72.2
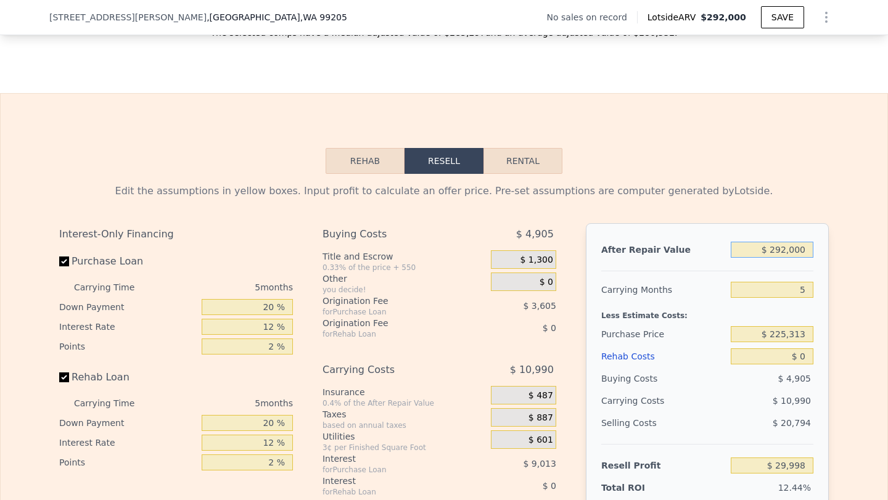
click at [742, 250] on input "$ 292,000" at bounding box center [772, 250] width 83 height 16
type input "$ 3"
type input "-$ 241,268"
type input "$ 31"
type input "-$ 241,242"
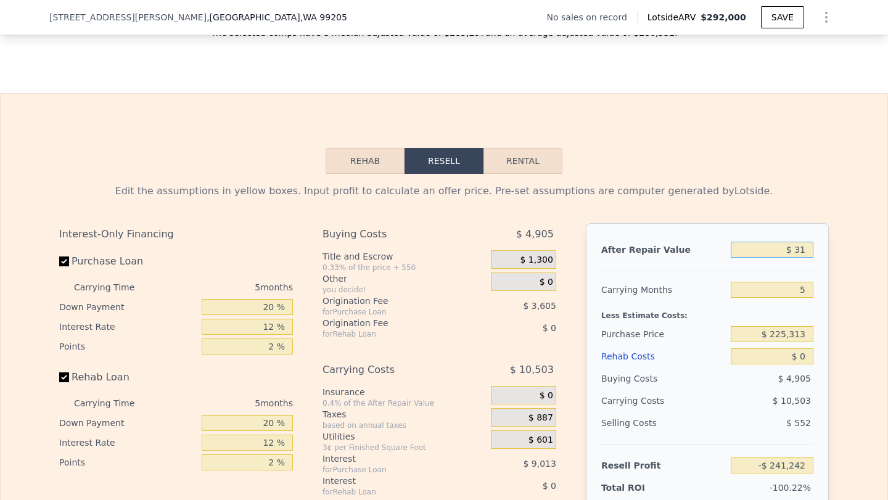
type input "$ 310"
type input "-$ 240,984"
type input "$ 3,100"
type input "-$ 238,392"
type input "$ 31,000"
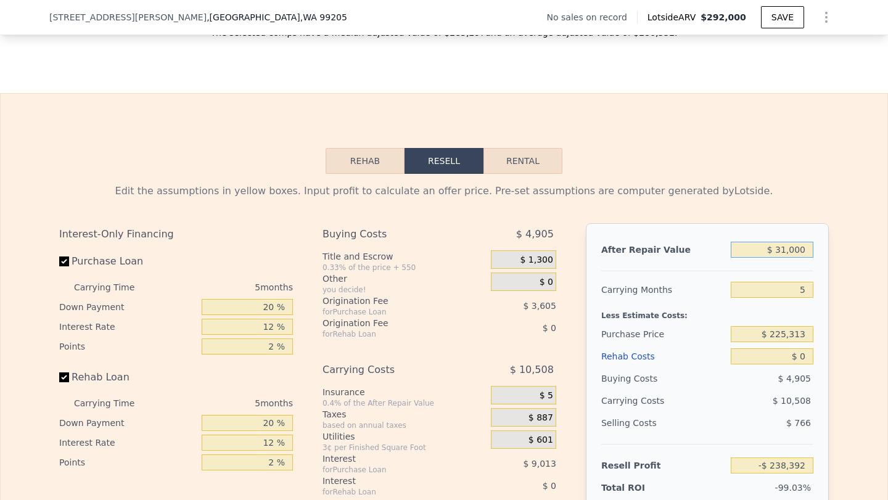
type input "-$ 212,472"
type input "$ 310,000"
type input "$ 46,720"
type input "$ 310,000"
drag, startPoint x: 809, startPoint y: 334, endPoint x: 720, endPoint y: 340, distance: 89.1
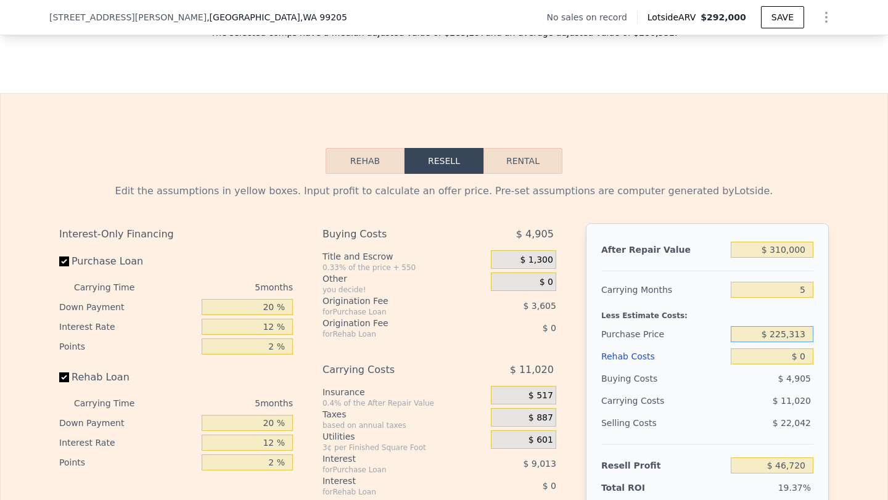
click at [720, 340] on div "Purchase Price $ 225,313" at bounding box center [708, 334] width 212 height 22
type input "$ 150,000"
click at [806, 354] on input "$ 0" at bounding box center [772, 357] width 83 height 16
type input "$ 126,503"
type input "$ 08"
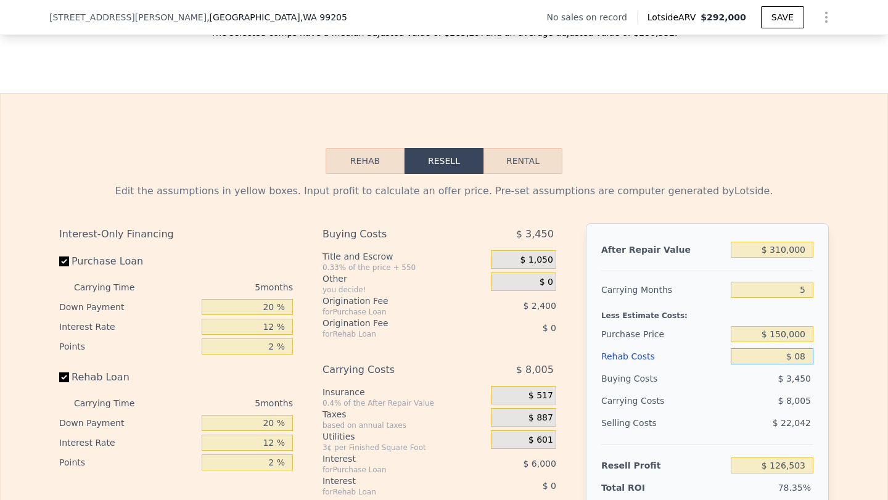
type input "$ 126,495"
type input "$ 080"
type input "$ 126,417"
type input "$ 08"
type input "$ 126,495"
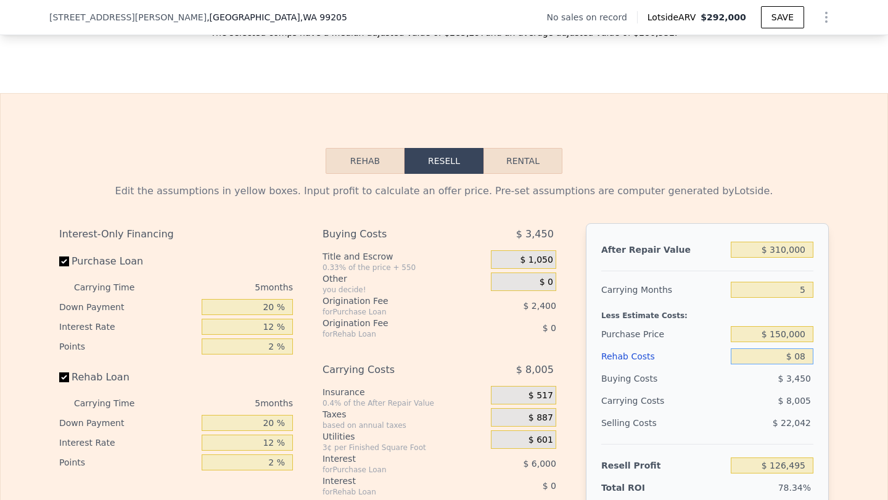
type input "$ 0"
type input "$ 126,503"
type input "$ 8"
type input "$ 126,495"
type input "$ 80"
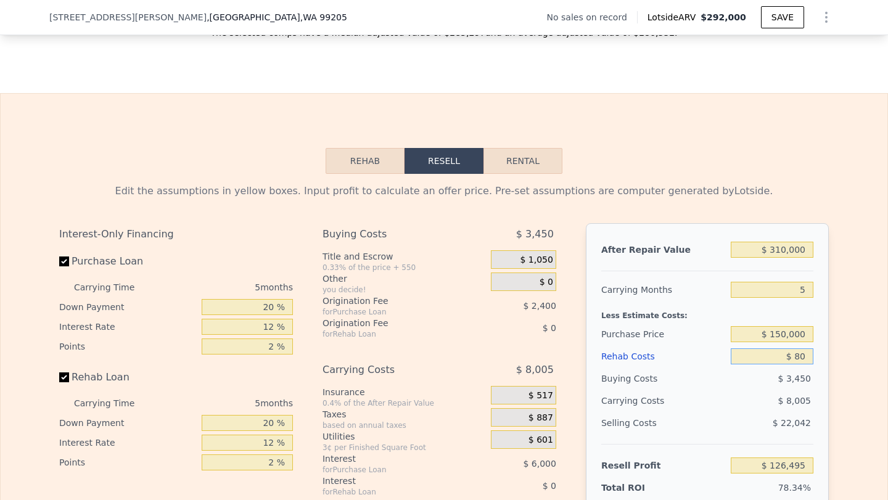
type input "$ 126,417"
type input "$ 800"
type input "$ 125,660"
type input "$ 8,000"
type input "$ 118,055"
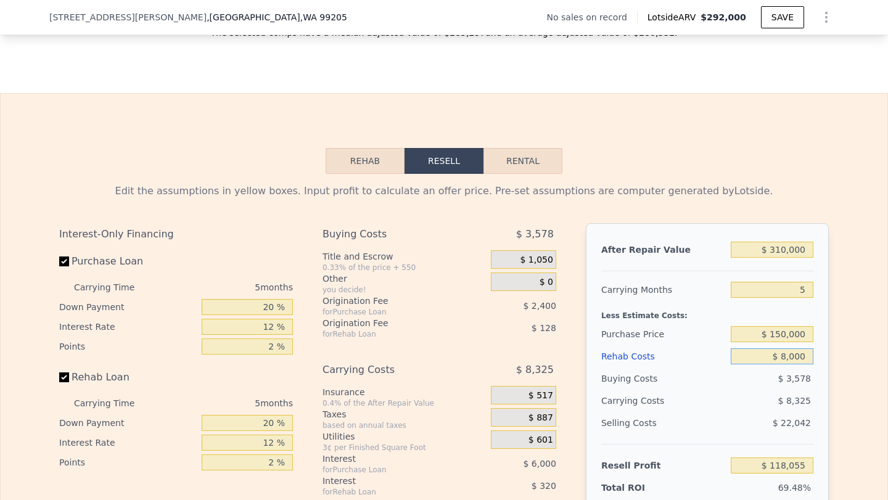
type input "$ 80,000"
type input "$ 42,023"
type input "$ 800,000"
type input "-$ 718,297"
type input "$ 80,000"
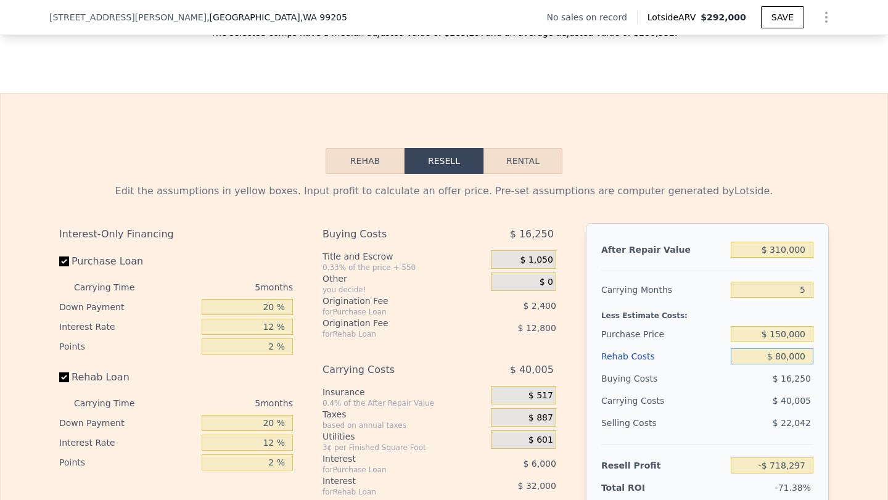
type input "$ 42,023"
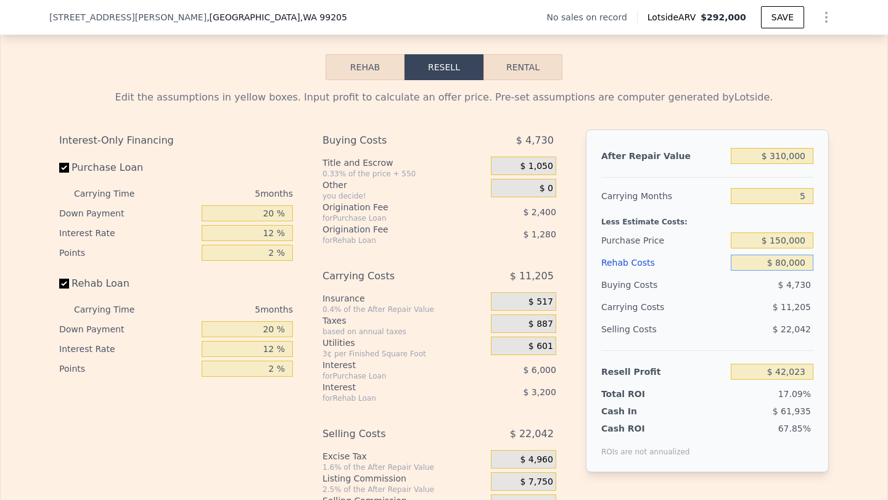
type input "$ 80,000"
click at [215, 443] on div "Interest-Only Financing Purchase Loan Carrying Time 5 months Down Payment 20 % …" at bounding box center [181, 335] width 244 height 410
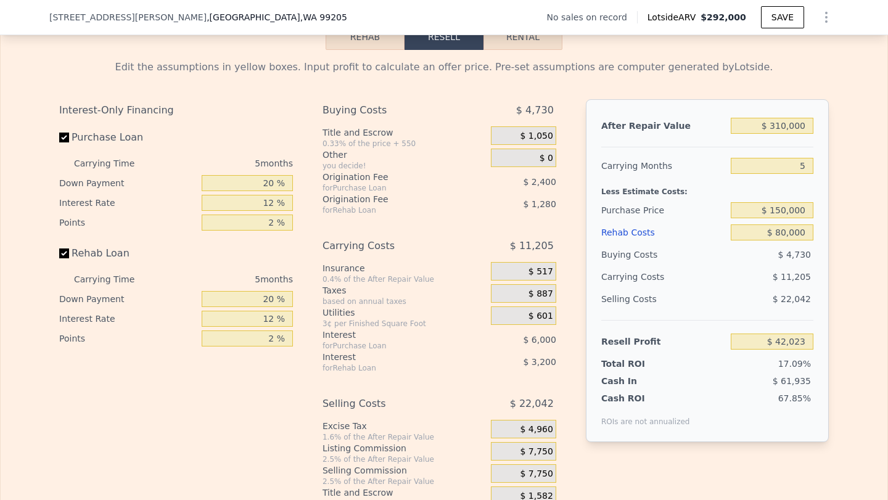
scroll to position [1726, 0]
